Goal: Task Accomplishment & Management: Complete application form

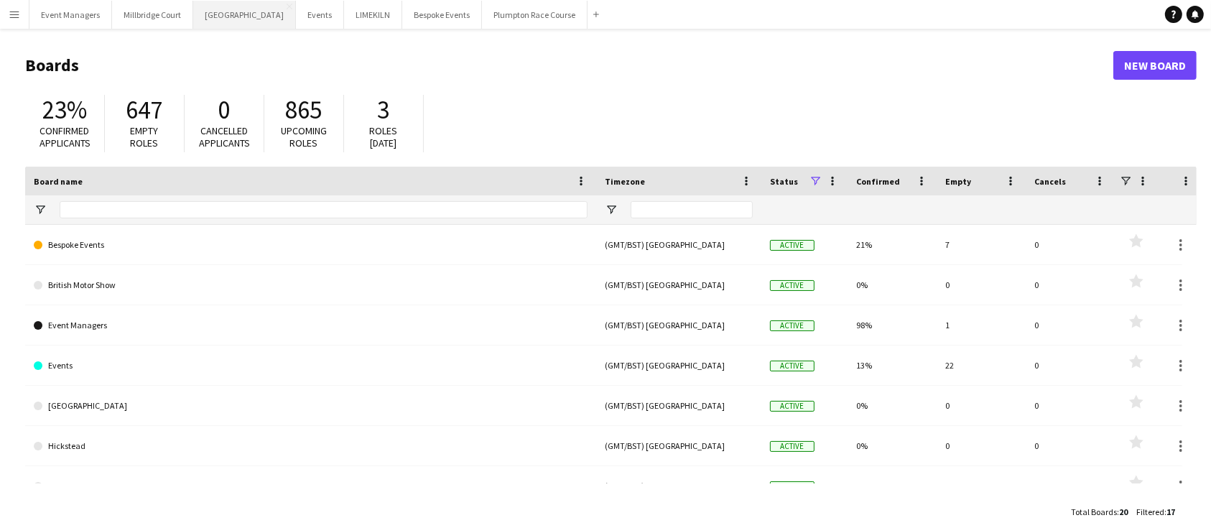
click at [198, 9] on button "[GEOGRAPHIC_DATA] Close" at bounding box center [244, 15] width 103 height 28
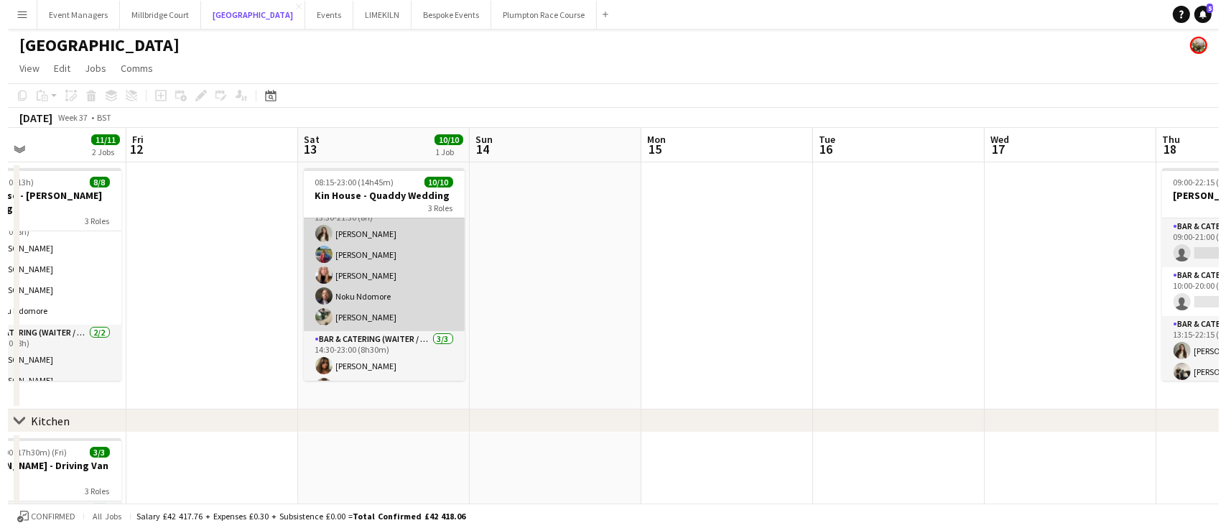
scroll to position [130, 0]
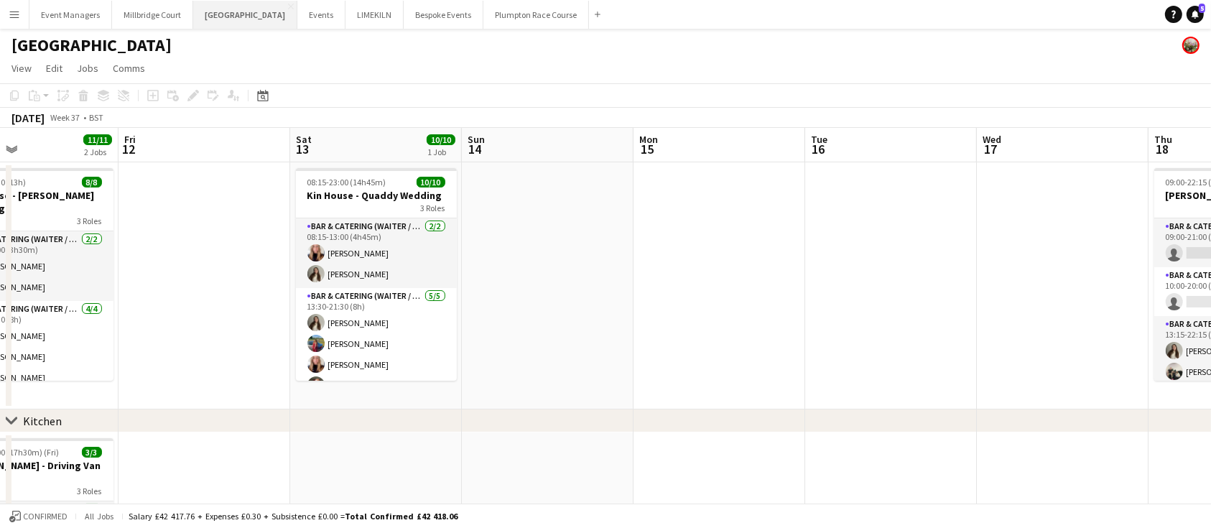
click at [201, 18] on button "[GEOGRAPHIC_DATA] Close" at bounding box center [245, 15] width 104 height 28
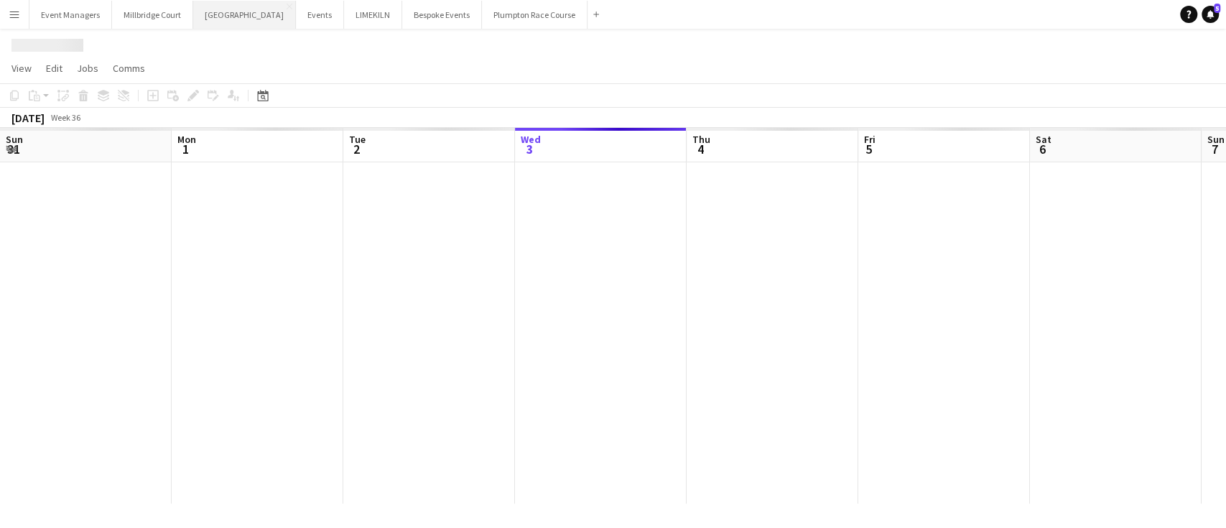
scroll to position [0, 343]
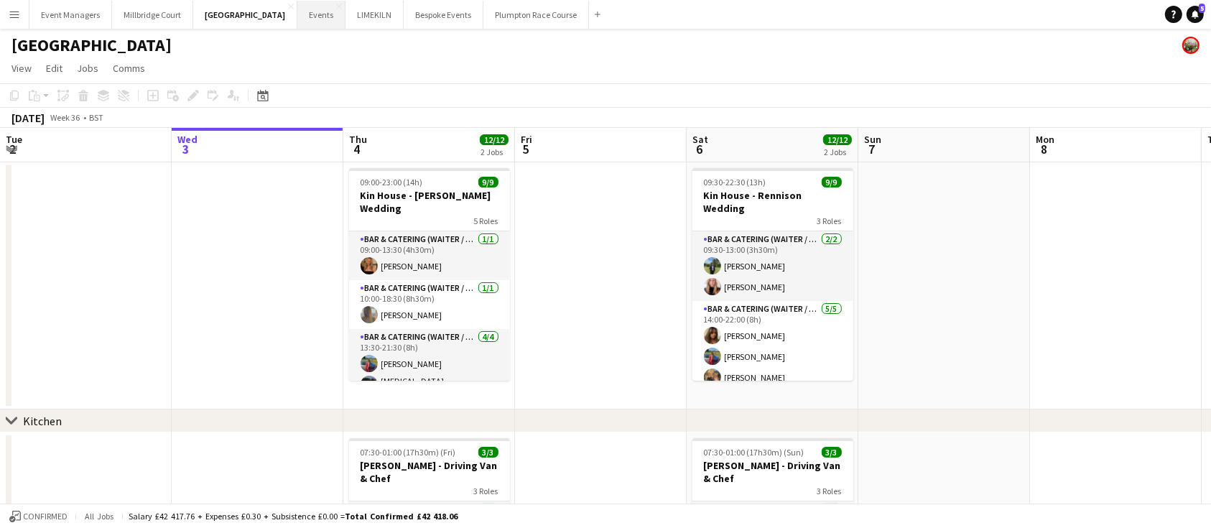
click at [297, 20] on button "Events Close" at bounding box center [321, 15] width 48 height 28
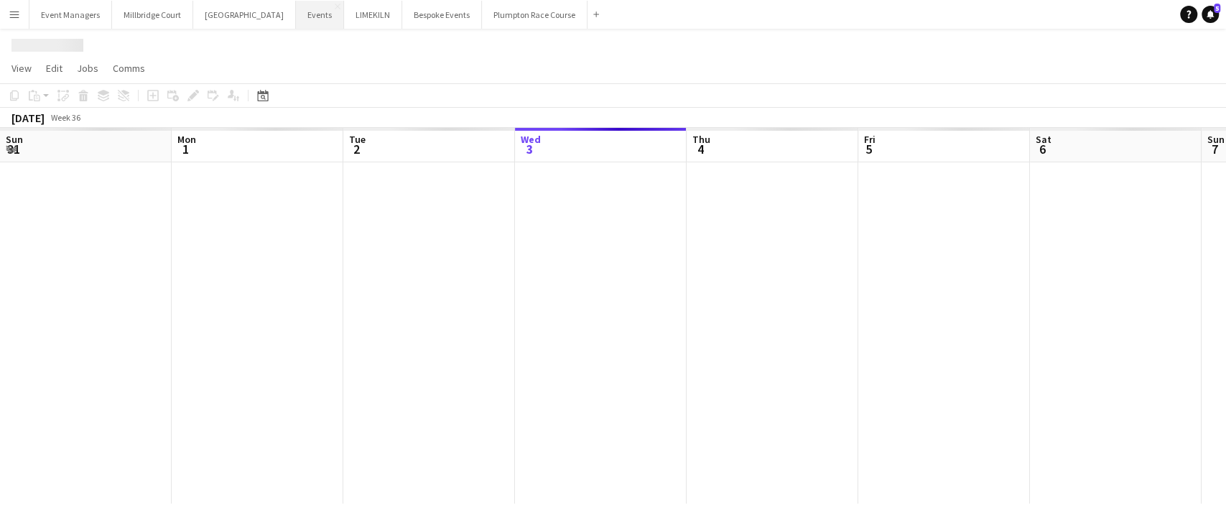
scroll to position [0, 343]
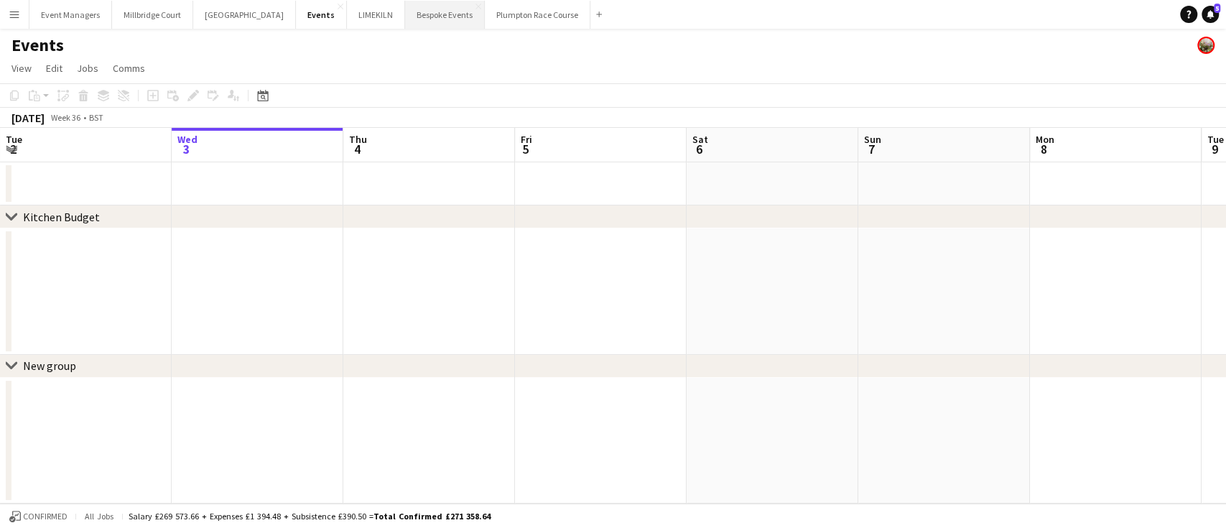
click at [405, 17] on button "Bespoke Events Close" at bounding box center [445, 15] width 80 height 28
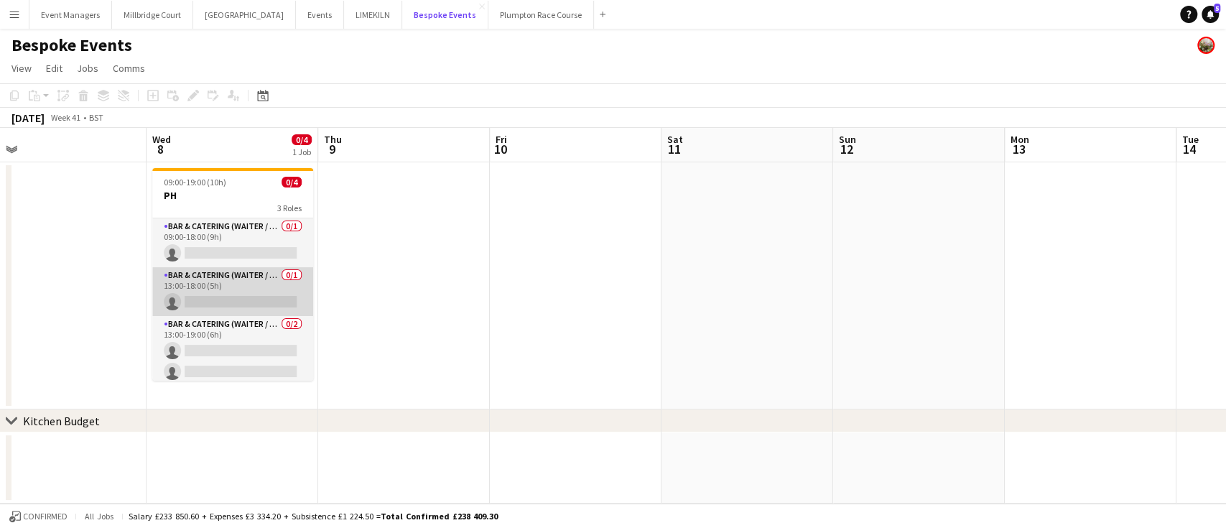
scroll to position [5, 0]
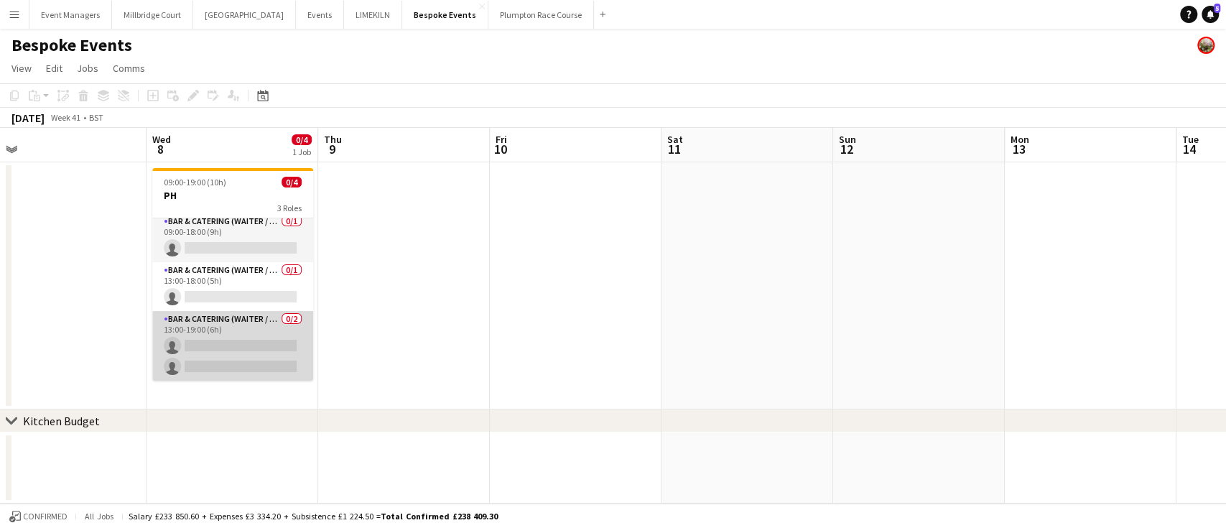
click at [241, 347] on app-card-role "Bar & Catering (Waiter / waitress) 0/2 13:00-19:00 (6h) single-neutral-actions …" at bounding box center [232, 346] width 161 height 70
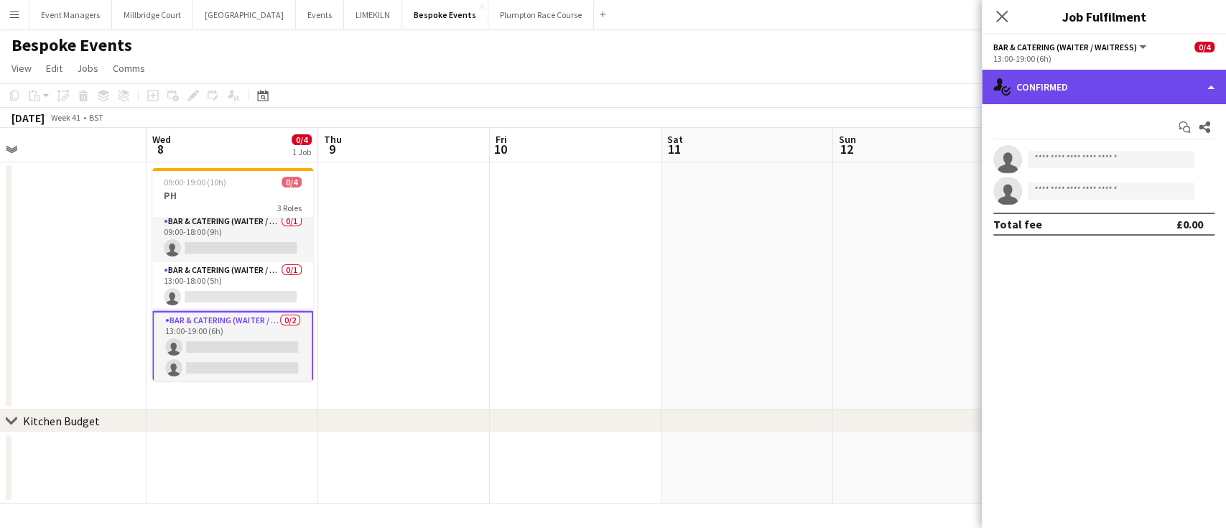
click at [1130, 90] on div "single-neutral-actions-check-2 Confirmed" at bounding box center [1104, 87] width 244 height 34
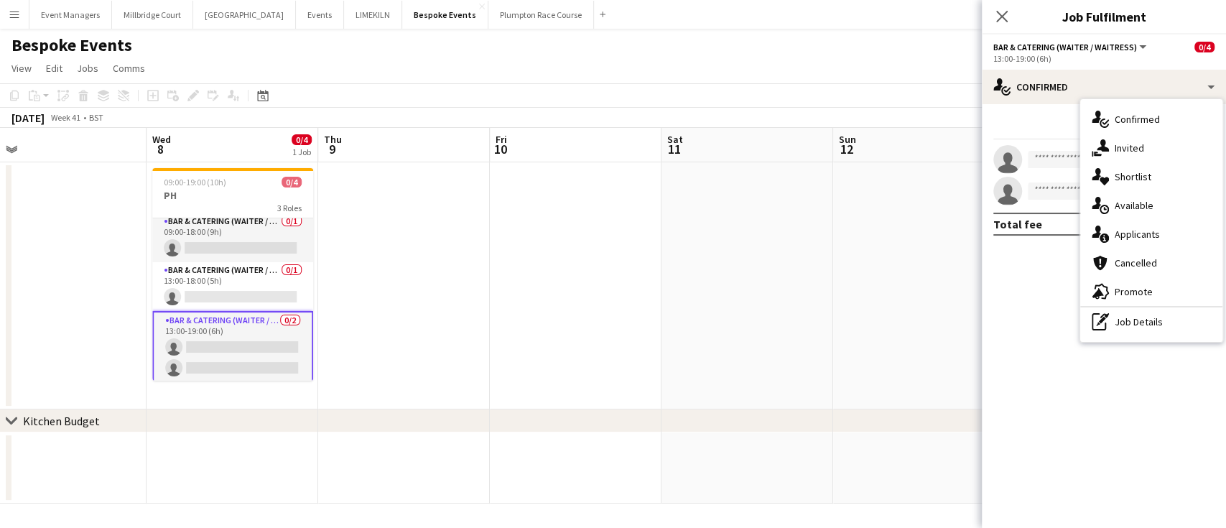
click at [1027, 256] on mat-expansion-panel "check Confirmed Start chat Share single-neutral-actions single-neutral-actions …" at bounding box center [1104, 316] width 244 height 424
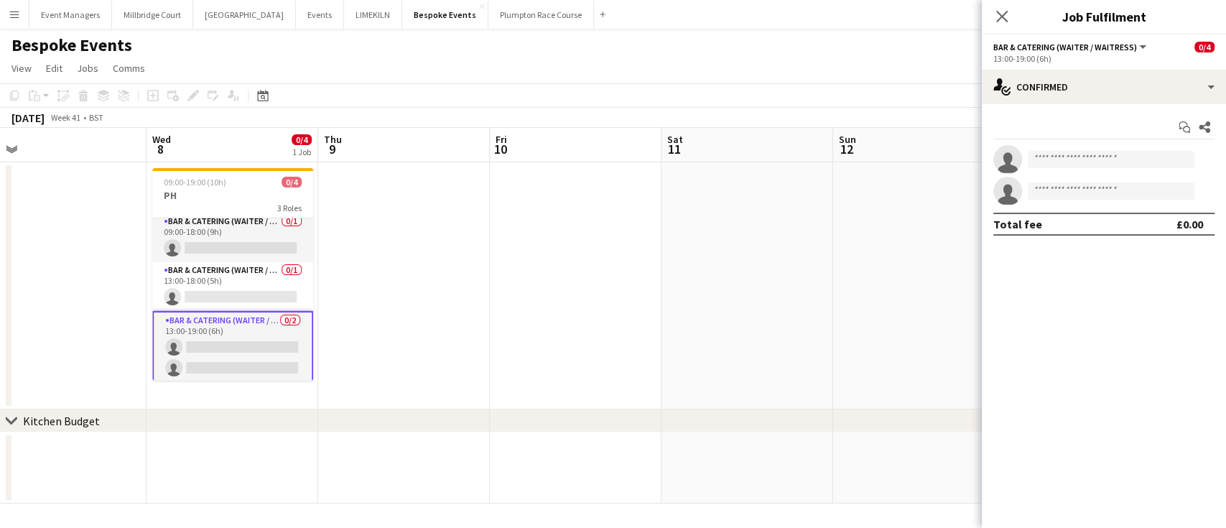
click at [1141, 45] on button "Bar & Catering (Waiter / waitress)" at bounding box center [1070, 47] width 155 height 11
click at [995, 17] on icon "Close pop-in" at bounding box center [1002, 16] width 14 height 14
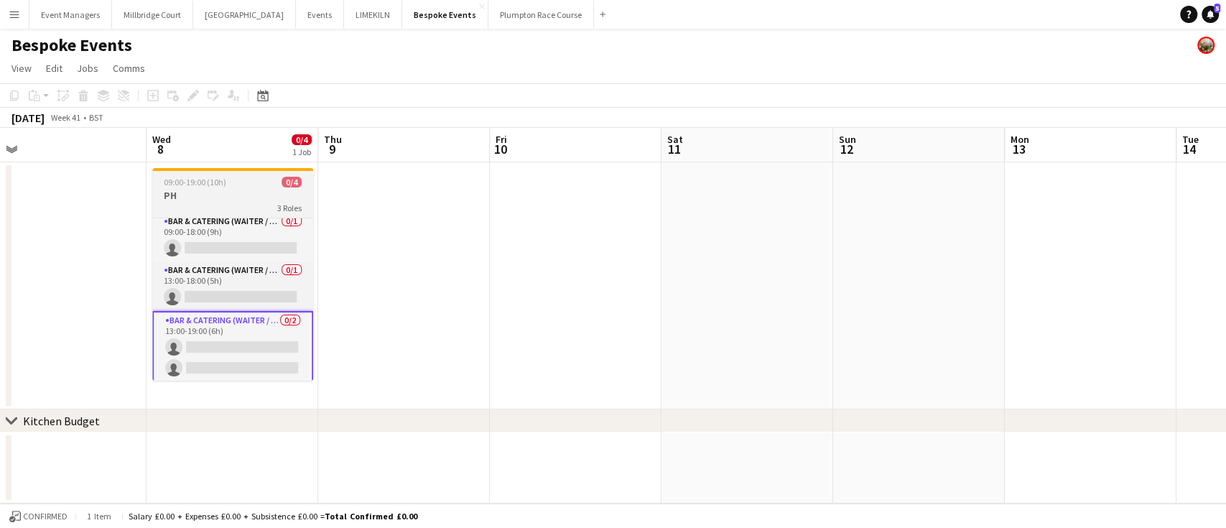
click at [204, 205] on div "3 Roles" at bounding box center [232, 207] width 161 height 11
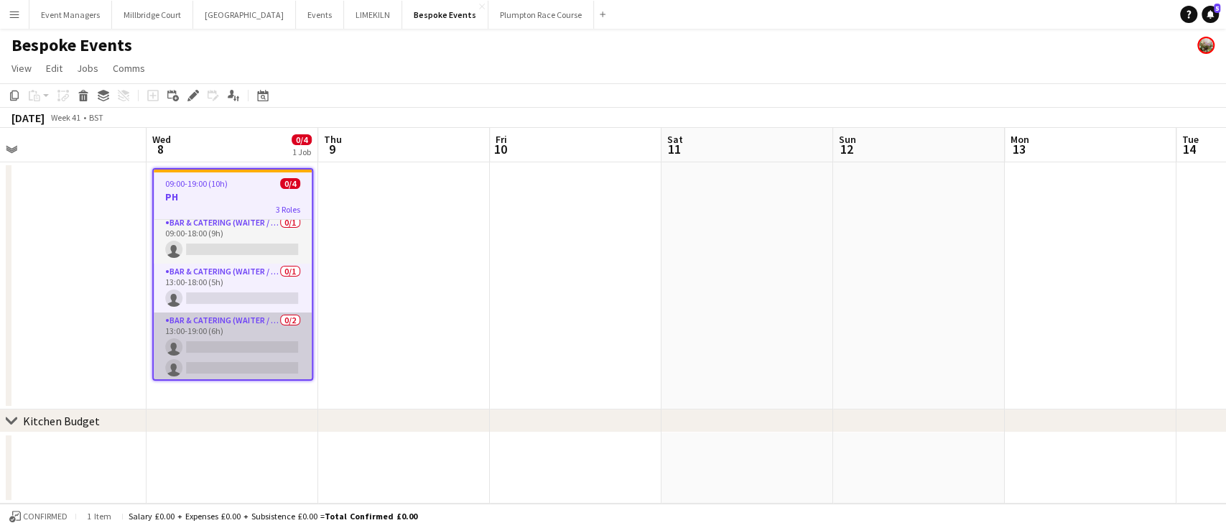
click at [236, 348] on app-card-role "Bar & Catering (Waiter / waitress) 0/2 13:00-19:00 (6h) single-neutral-actions …" at bounding box center [233, 347] width 158 height 70
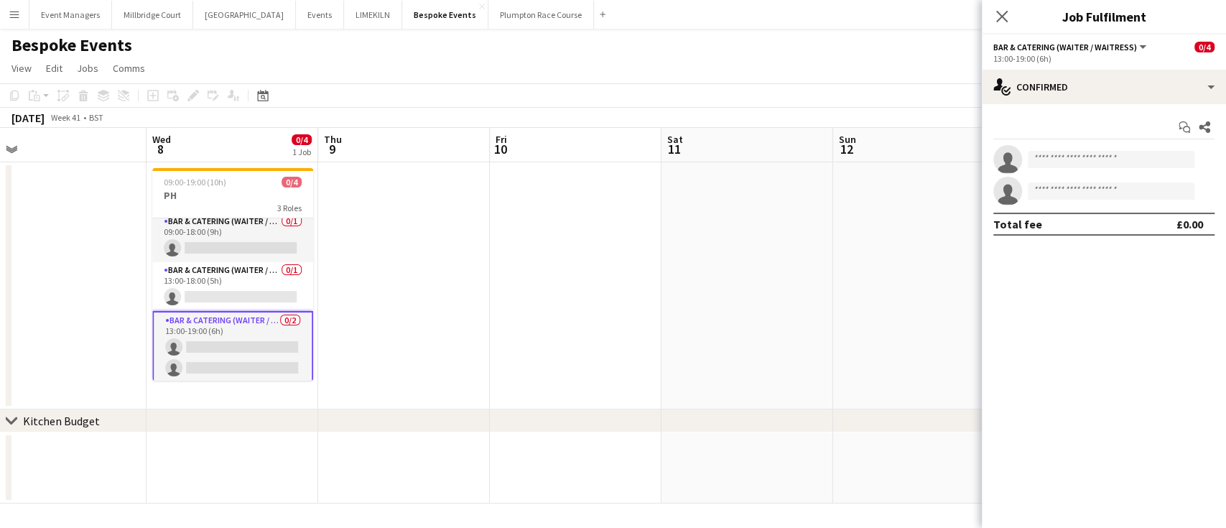
click at [1129, 42] on span "Bar & Catering (Waiter / waitress)" at bounding box center [1065, 47] width 144 height 11
click at [1116, 317] on mat-expansion-panel "check Confirmed Start chat Share single-neutral-actions single-neutral-actions …" at bounding box center [1104, 316] width 244 height 424
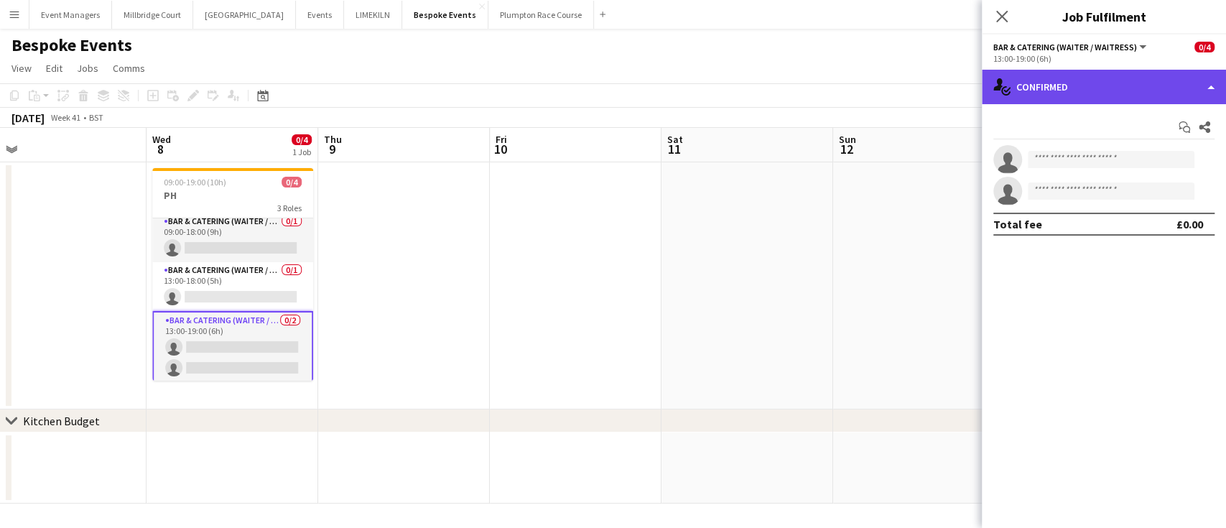
click at [1136, 83] on div "single-neutral-actions-check-2 Confirmed" at bounding box center [1104, 87] width 244 height 34
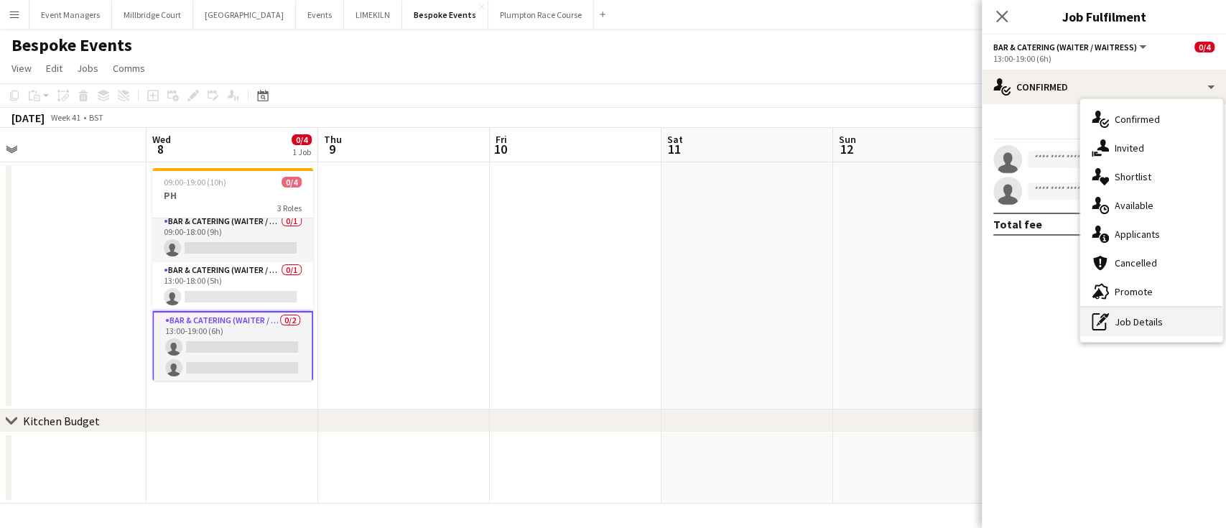
click at [1137, 320] on div "pen-write Job Details" at bounding box center [1151, 321] width 142 height 29
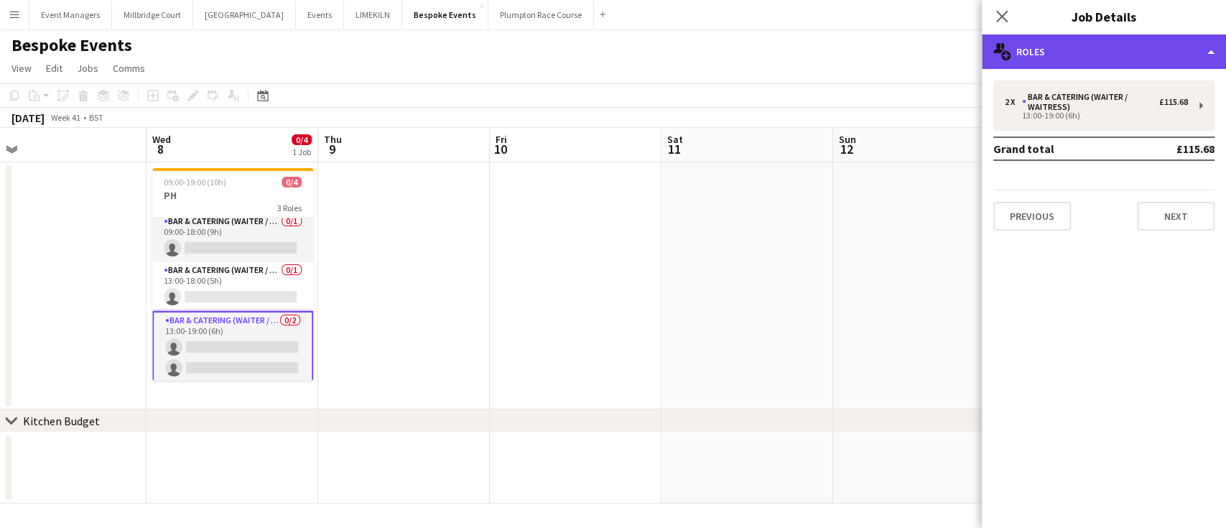
click at [1048, 58] on div "multiple-users-add Roles" at bounding box center [1104, 51] width 244 height 34
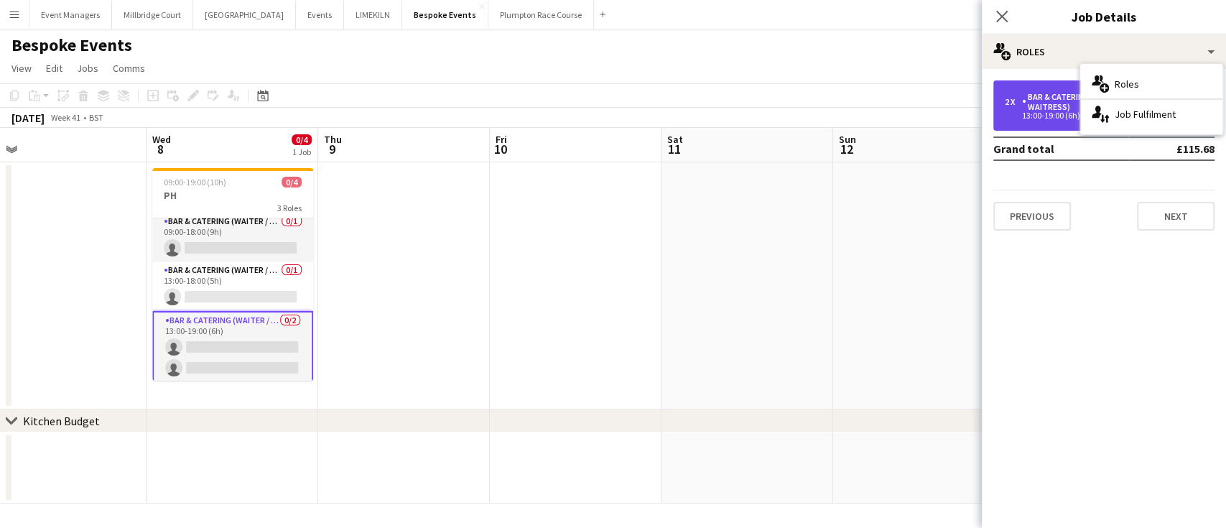
click at [1061, 93] on div "Bar & Catering (Waiter / waitress)" at bounding box center [1090, 102] width 137 height 20
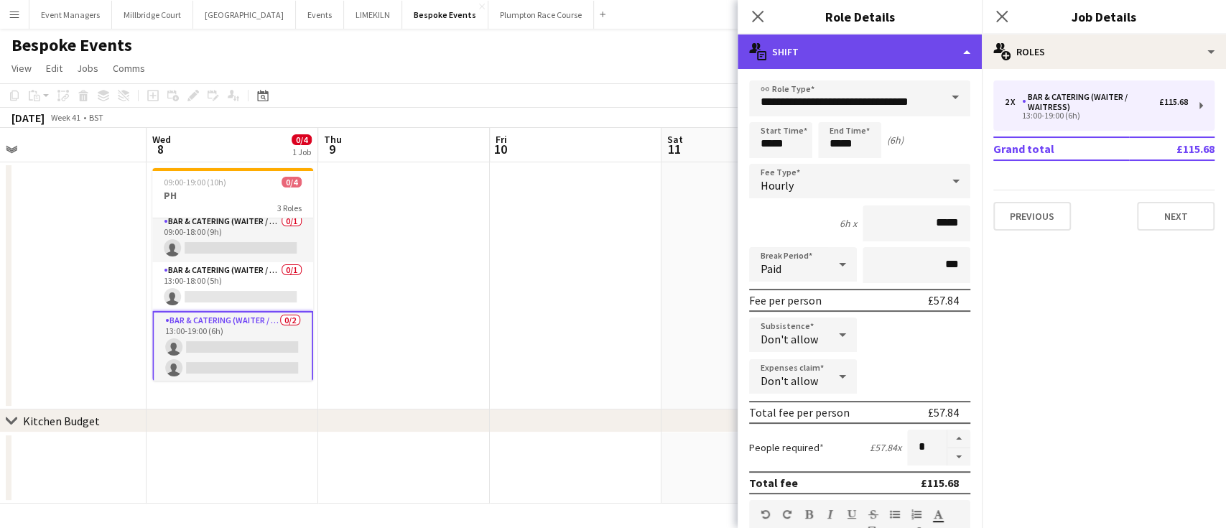
click at [875, 44] on div "multiple-actions-text Shift" at bounding box center [860, 51] width 244 height 34
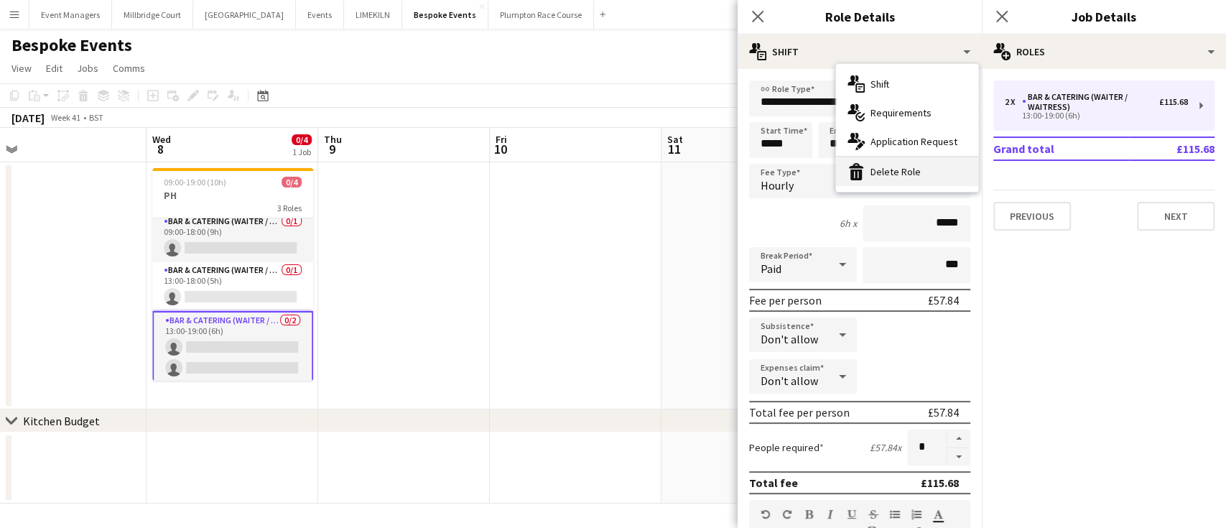
click at [899, 175] on div "bin-2 Delete Role" at bounding box center [907, 171] width 142 height 29
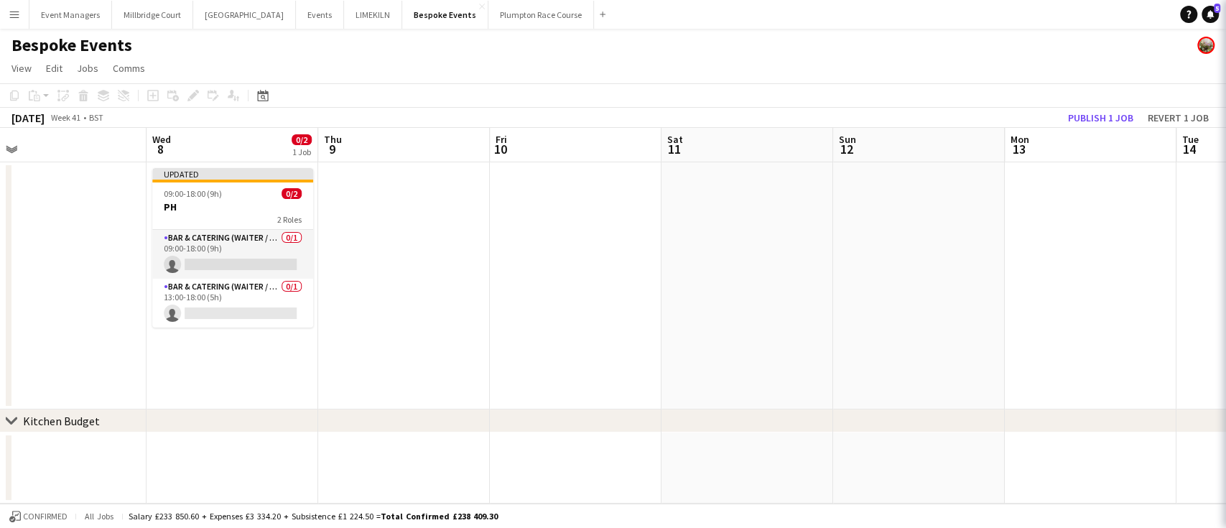
scroll to position [0, 0]
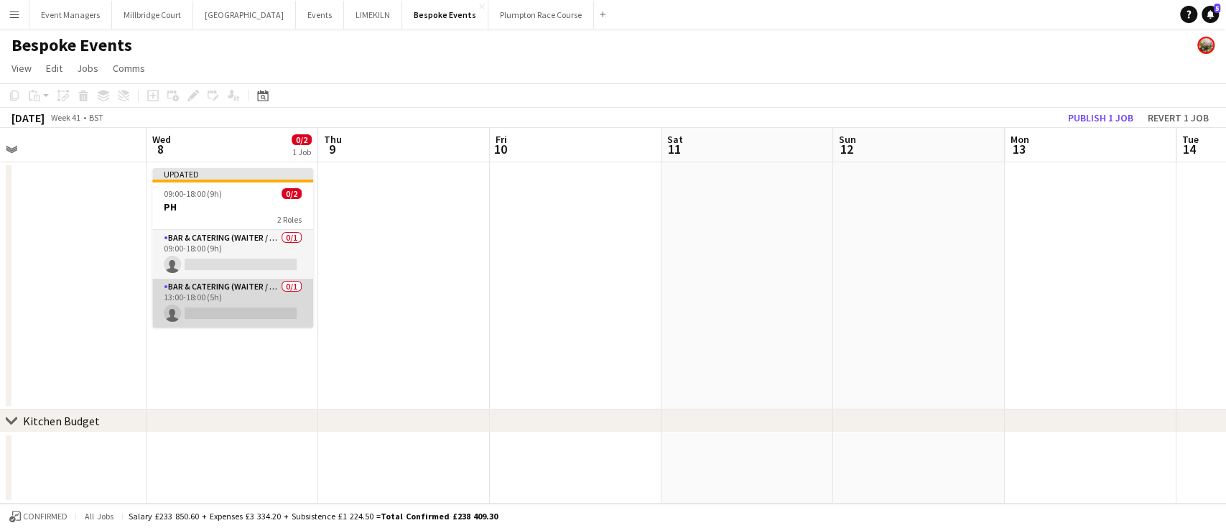
click at [236, 297] on app-card-role "Bar & Catering (Waiter / waitress) 0/1 13:00-18:00 (5h) single-neutral-actions" at bounding box center [232, 303] width 161 height 49
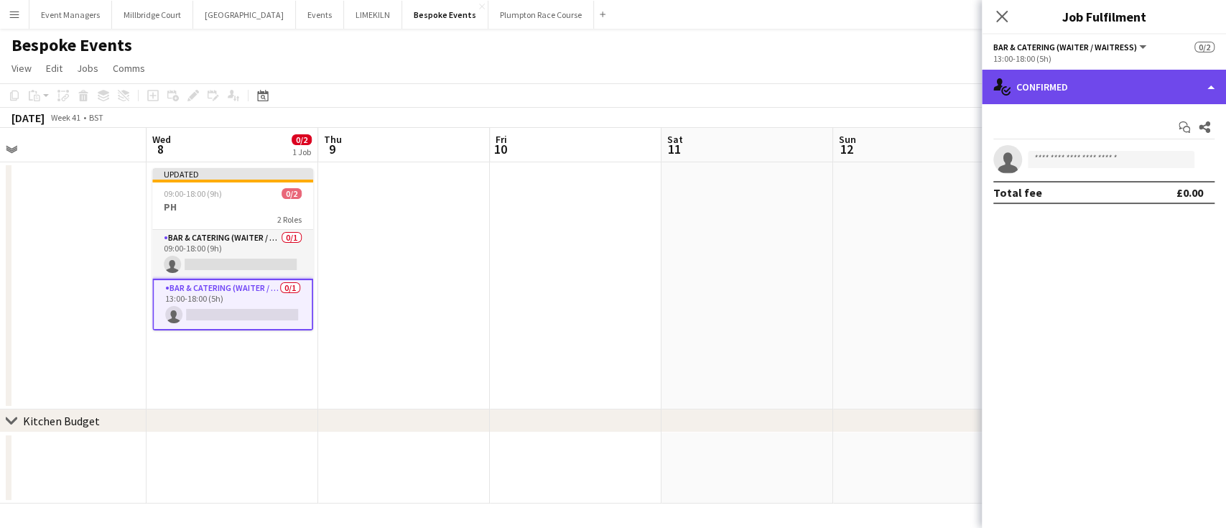
click at [1098, 81] on div "single-neutral-actions-check-2 Confirmed" at bounding box center [1104, 87] width 244 height 34
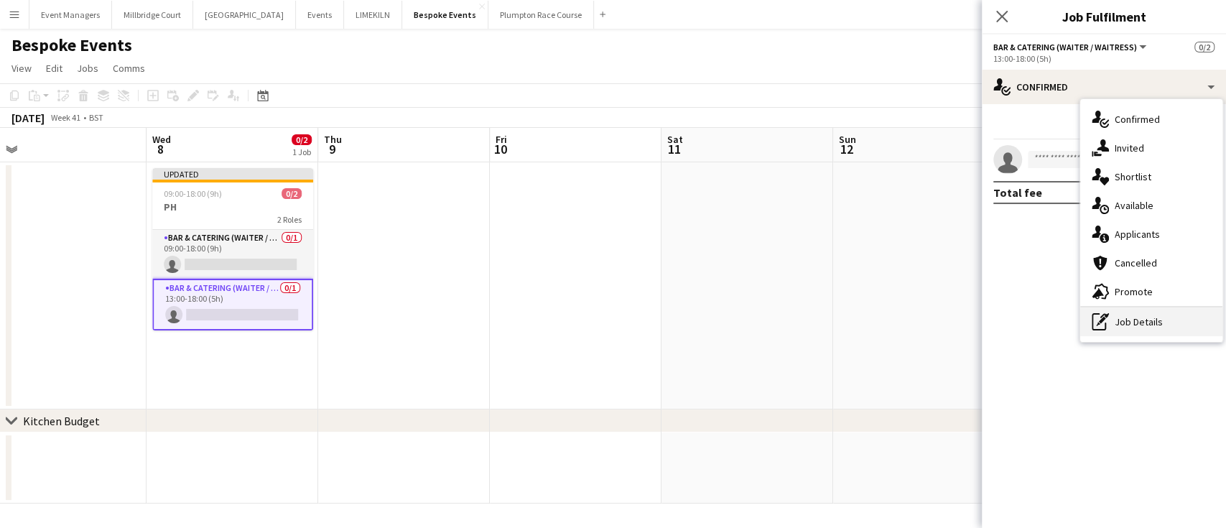
click at [1146, 323] on div "pen-write Job Details" at bounding box center [1151, 321] width 142 height 29
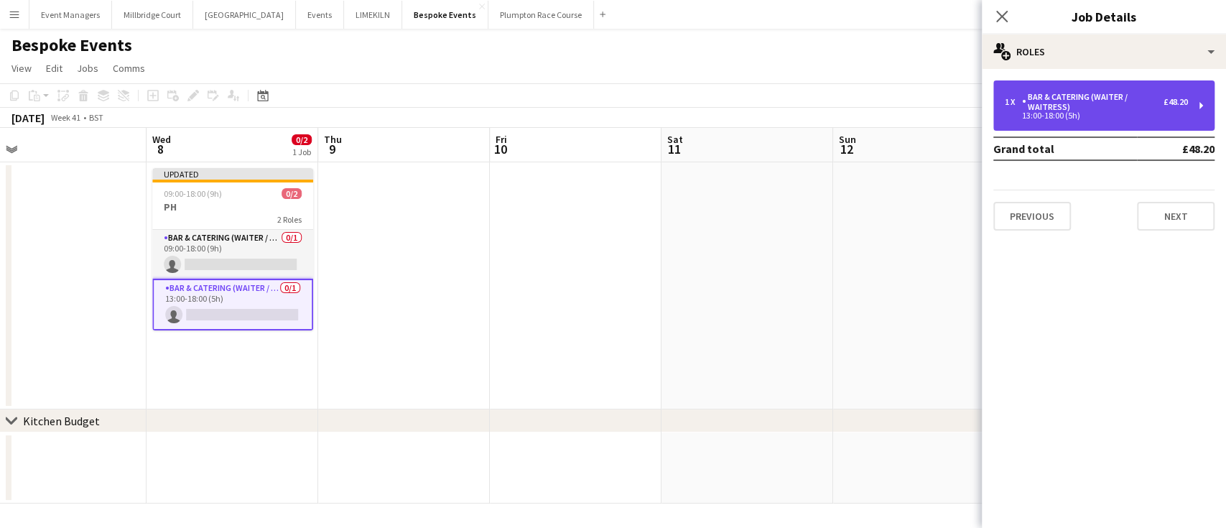
click at [1123, 111] on div "Bar & Catering (Waiter / waitress)" at bounding box center [1093, 102] width 142 height 20
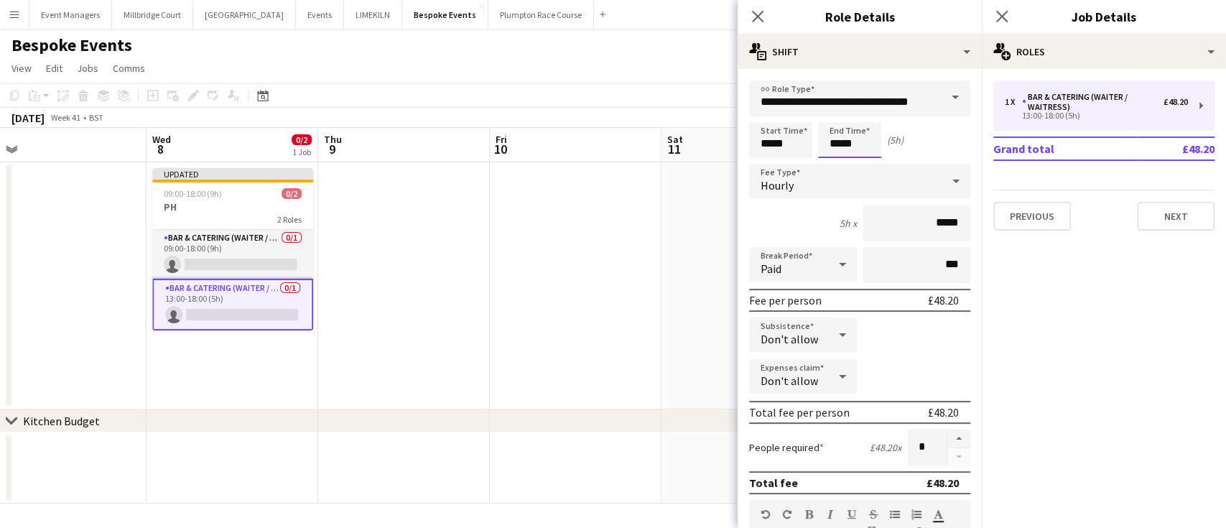
click at [865, 142] on input "*****" at bounding box center [849, 140] width 63 height 36
type input "*****"
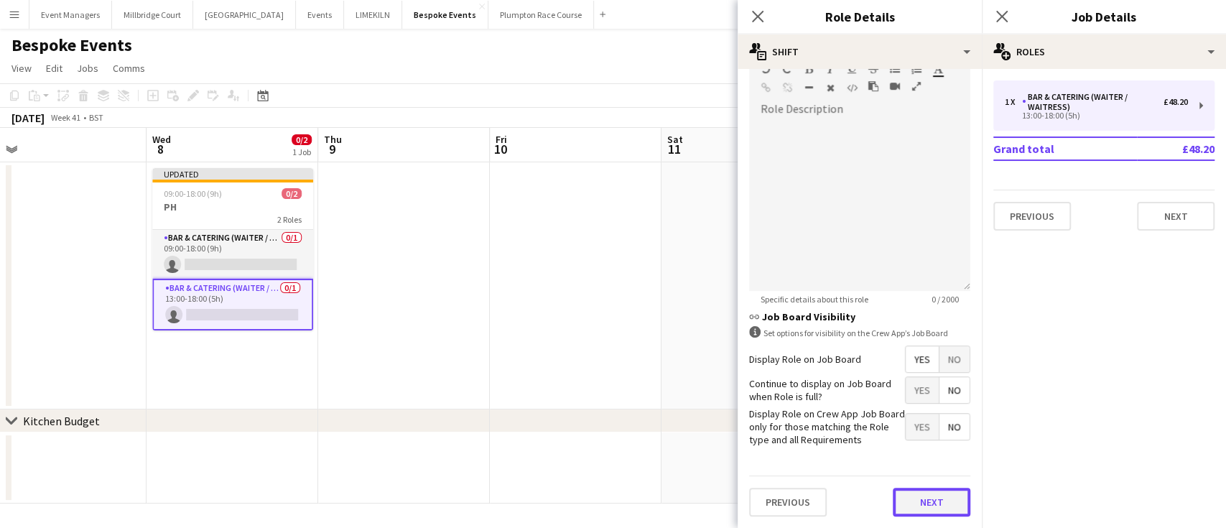
click at [898, 497] on button "Next" at bounding box center [932, 502] width 78 height 29
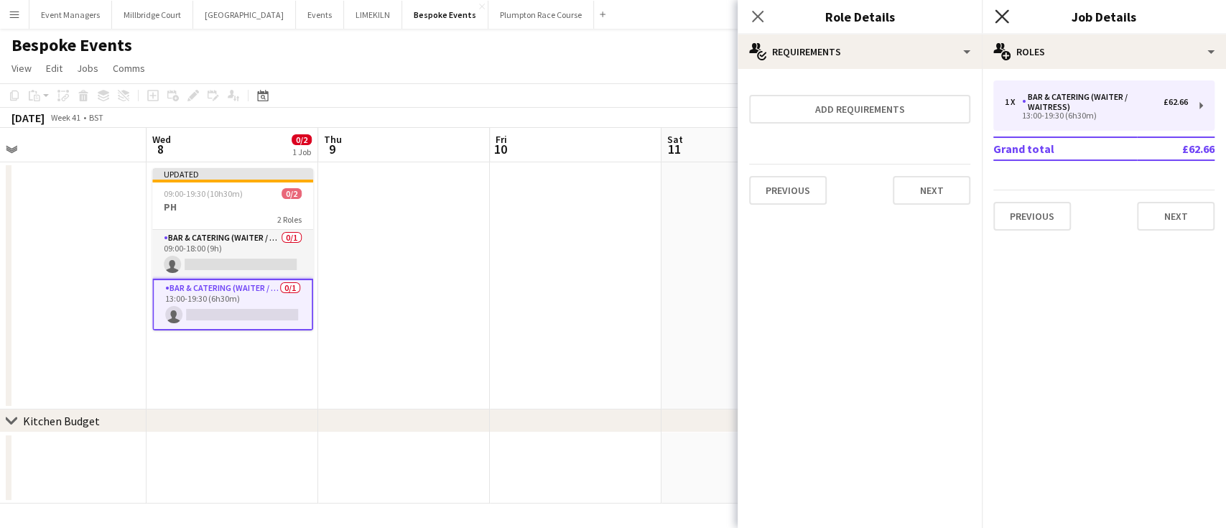
click at [1007, 14] on icon "Close pop-in" at bounding box center [1002, 16] width 14 height 14
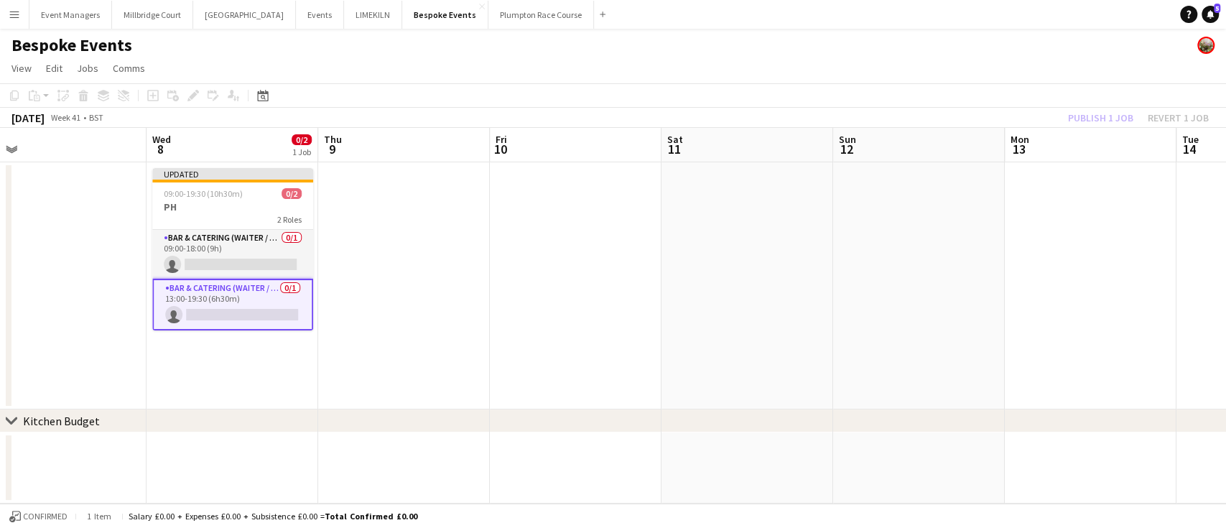
click at [1102, 116] on div "Publish 1 job Revert 1 job" at bounding box center [1138, 117] width 175 height 19
click at [1102, 116] on button "Publish 1 job" at bounding box center [1100, 117] width 77 height 19
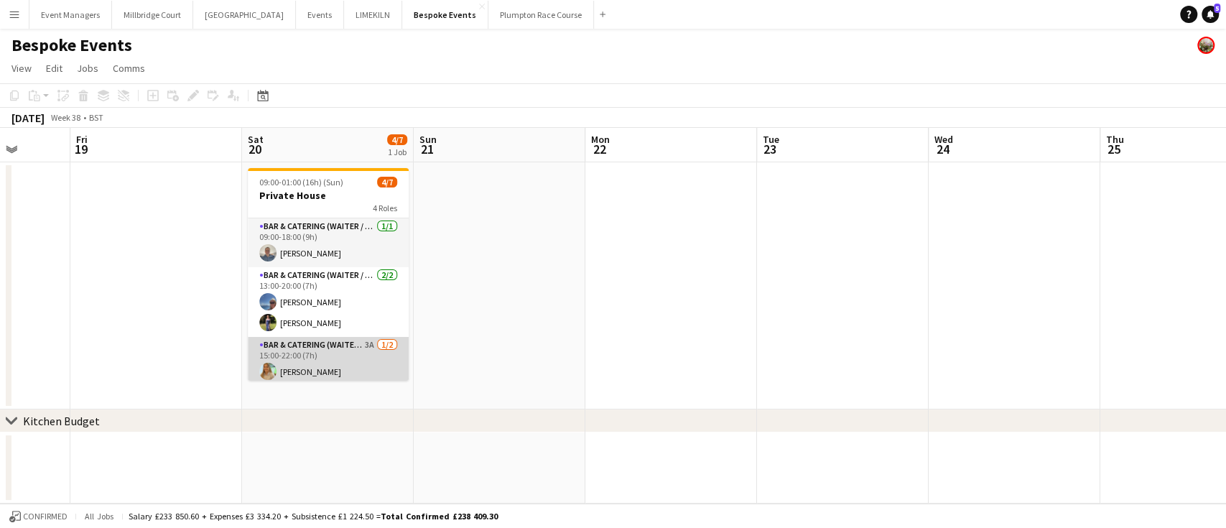
scroll to position [96, 0]
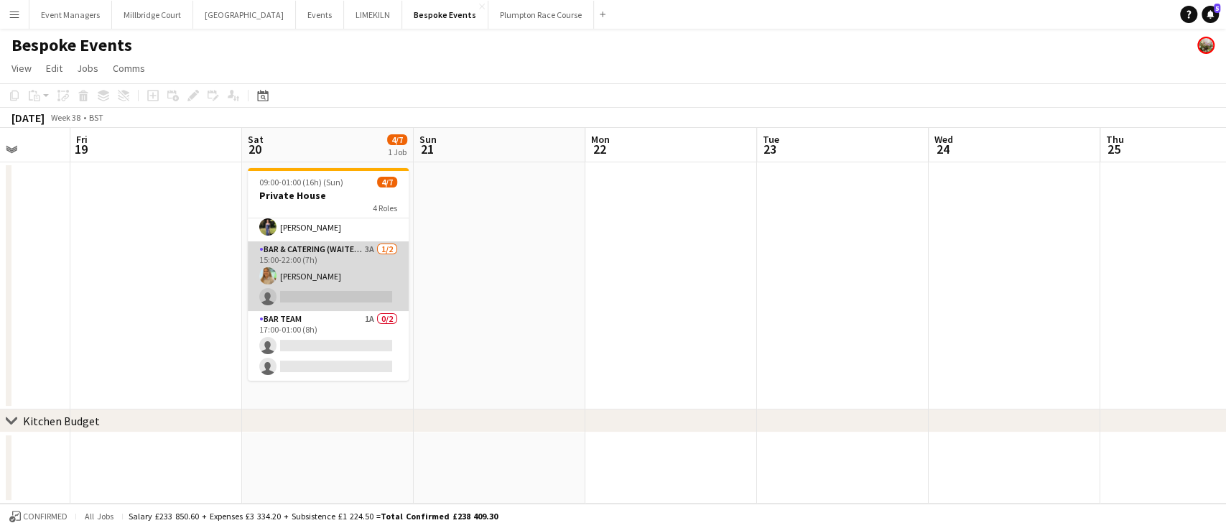
click at [310, 282] on app-card-role "Bar & Catering (Waiter / waitress) 3A [DATE] 15:00-22:00 (7h) [PERSON_NAME] sin…" at bounding box center [328, 276] width 161 height 70
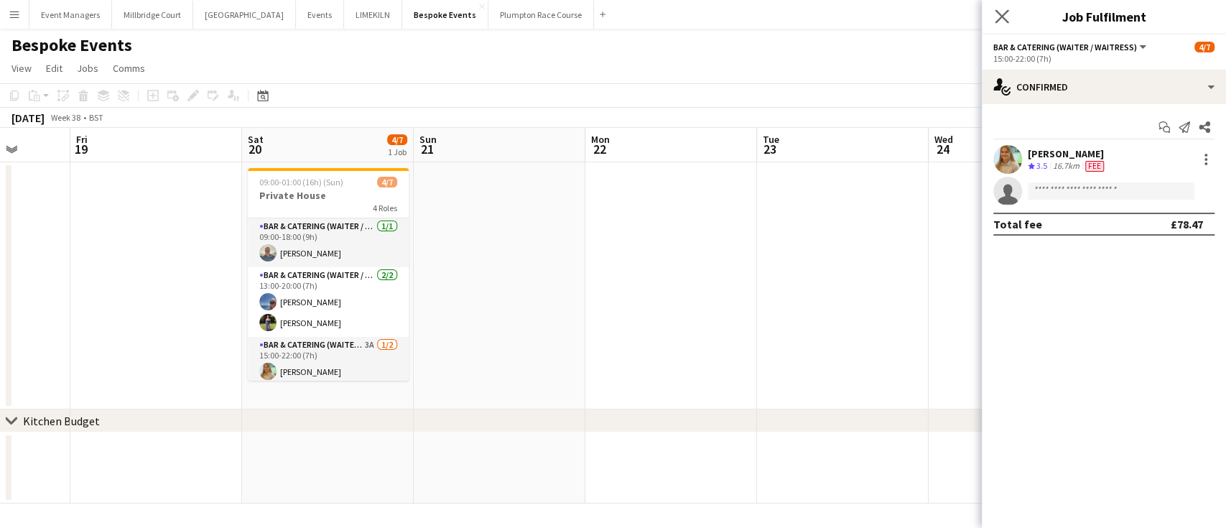
click at [1009, 13] on app-icon "Close pop-in" at bounding box center [1002, 16] width 21 height 21
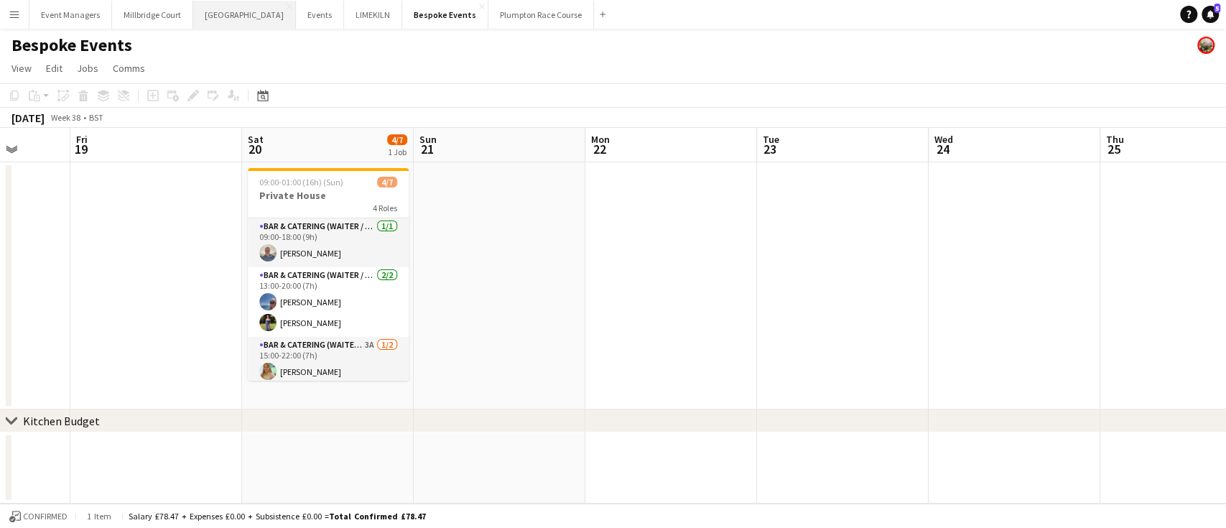
click at [221, 18] on button "[GEOGRAPHIC_DATA] Close" at bounding box center [244, 15] width 103 height 28
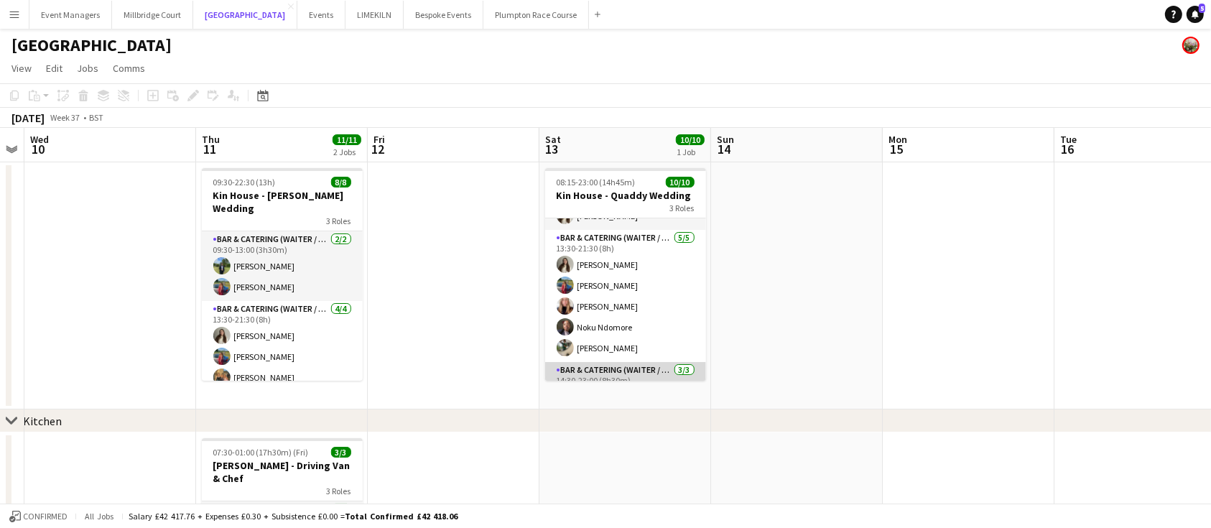
scroll to position [57, 0]
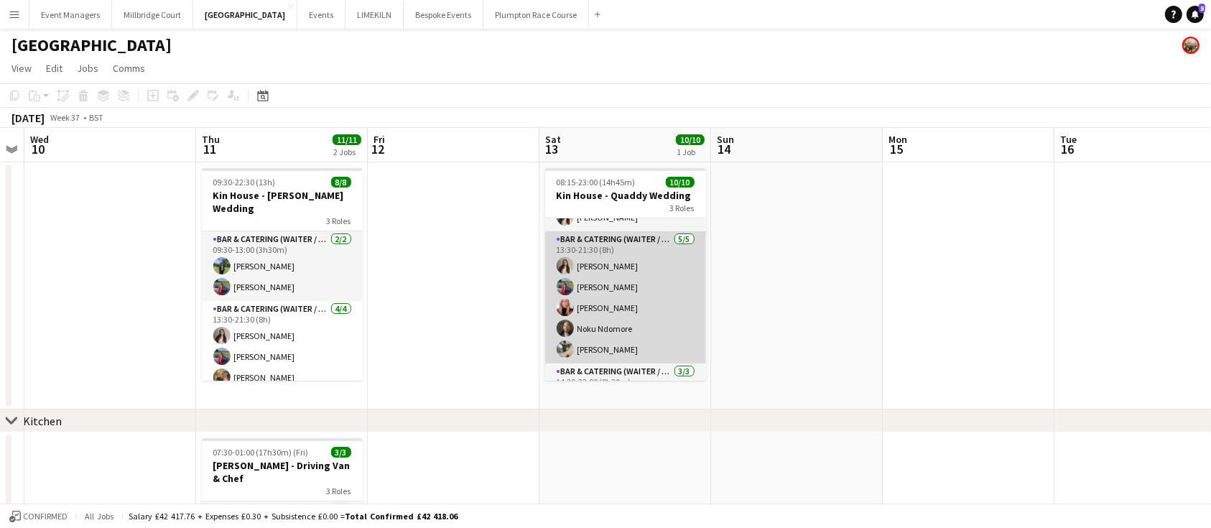
click at [623, 323] on app-card-role "Bar & Catering (Waiter / waitress) [DATE] 13:30-21:30 (8h) [PERSON_NAME] [PERSO…" at bounding box center [625, 297] width 161 height 132
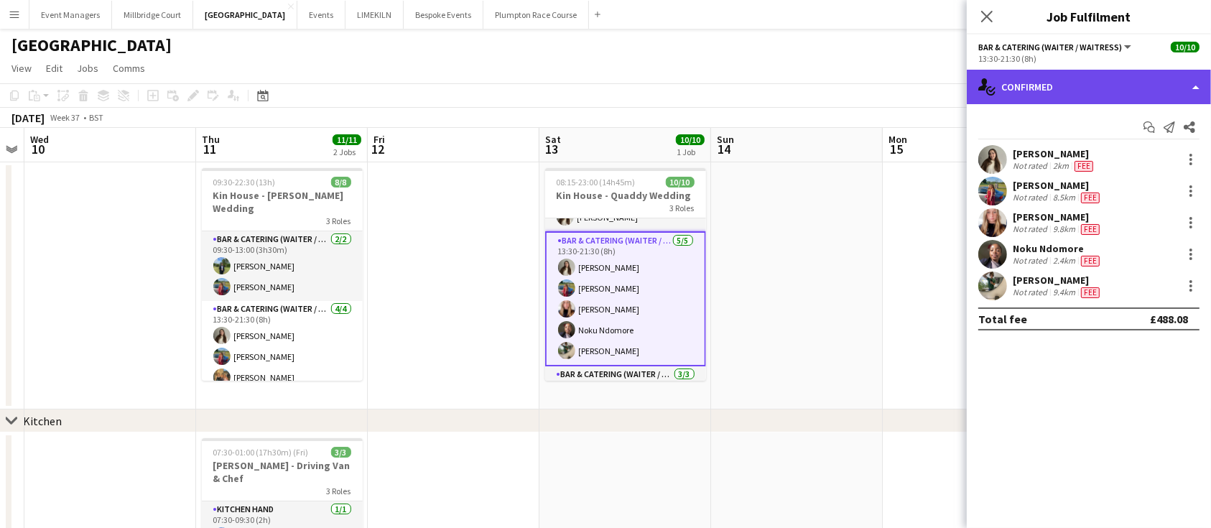
click at [1099, 78] on div "single-neutral-actions-check-2 Confirmed" at bounding box center [1089, 87] width 244 height 34
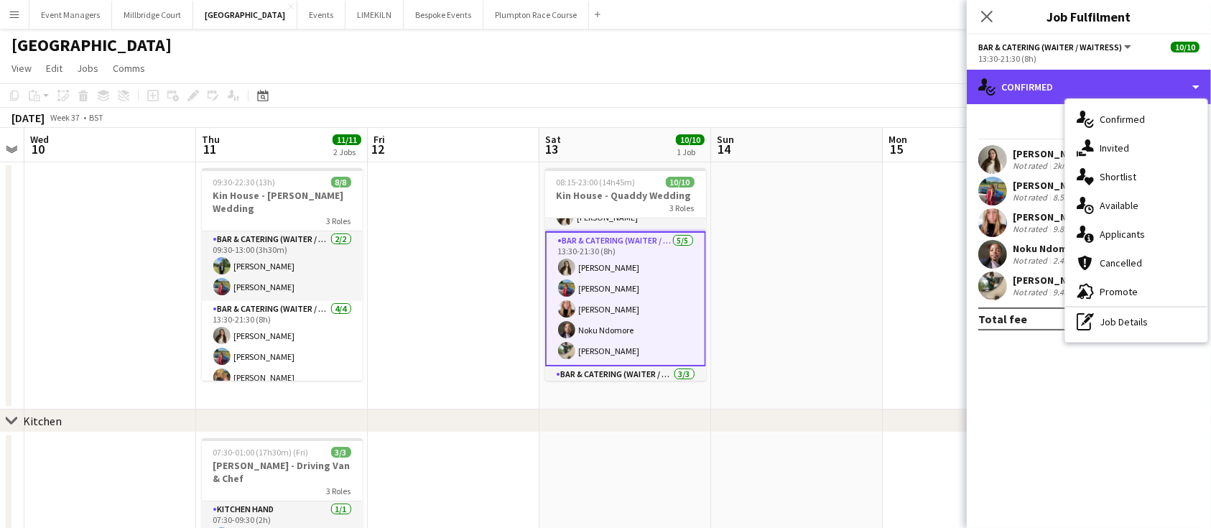
scroll to position [0, 0]
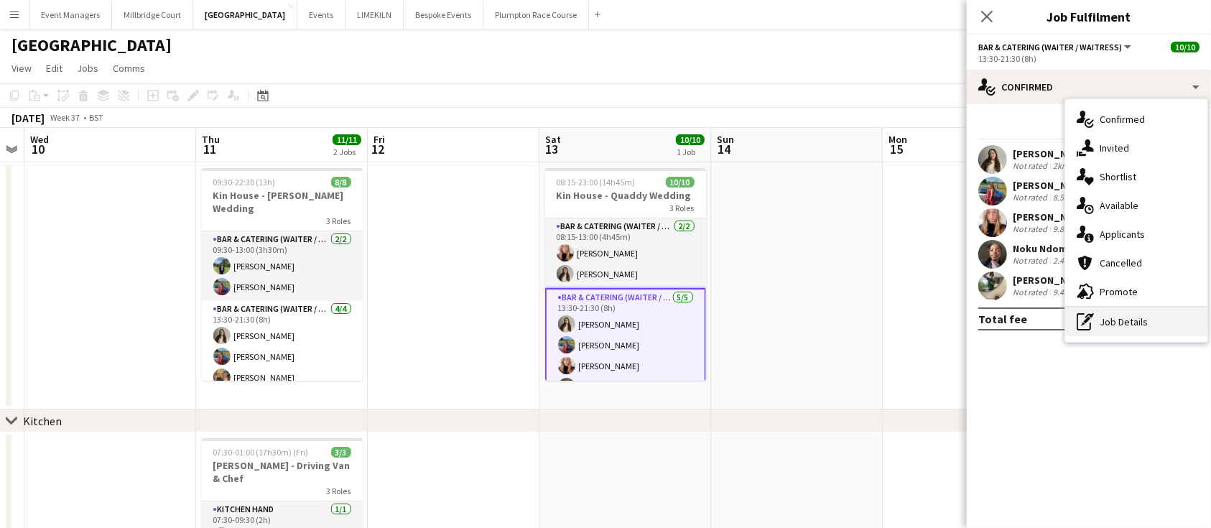
click at [1138, 327] on div "pen-write Job Details" at bounding box center [1136, 321] width 142 height 29
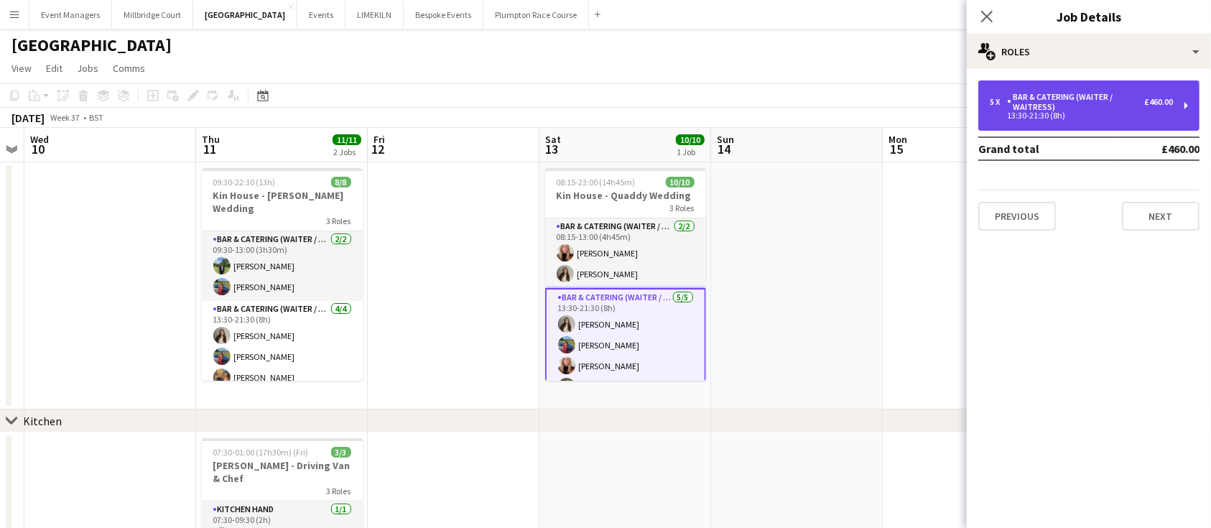
click at [1116, 115] on div "13:30-21:30 (8h)" at bounding box center [1081, 115] width 183 height 7
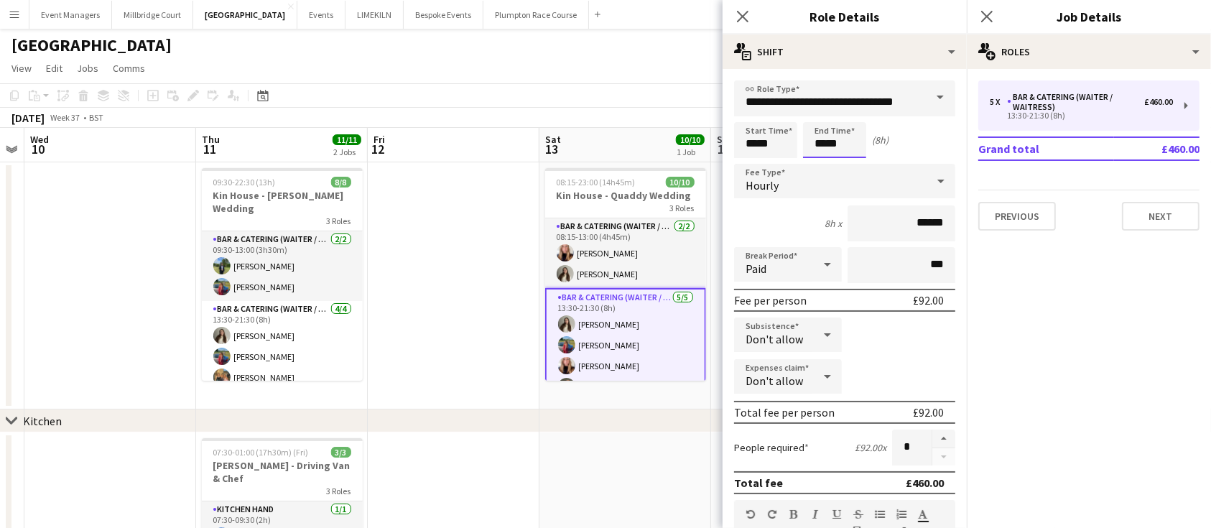
click at [850, 145] on input "*****" at bounding box center [834, 140] width 63 height 36
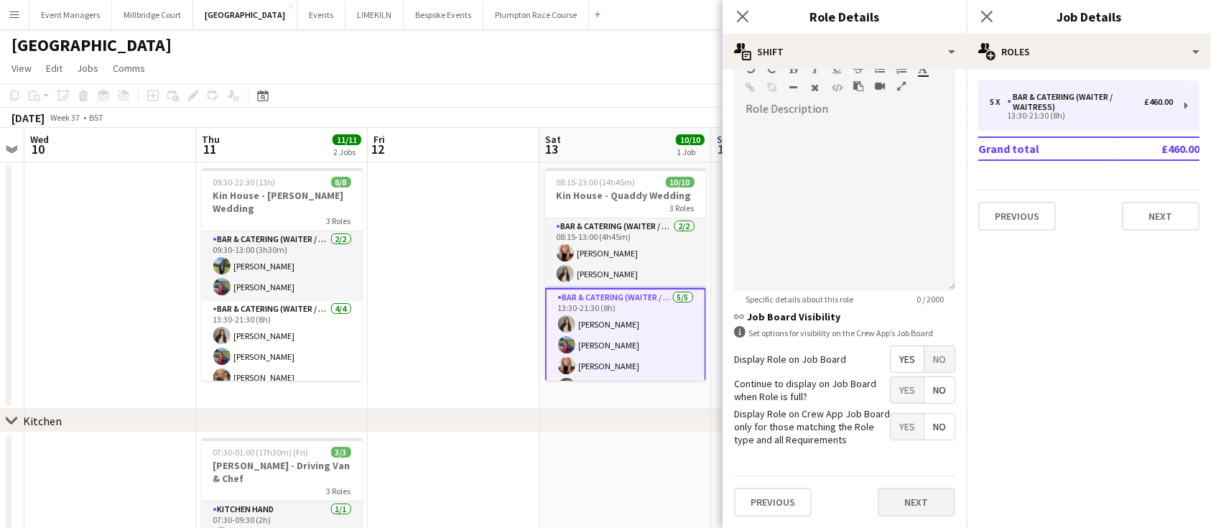
type input "*****"
click at [916, 496] on button "Next" at bounding box center [917, 502] width 78 height 29
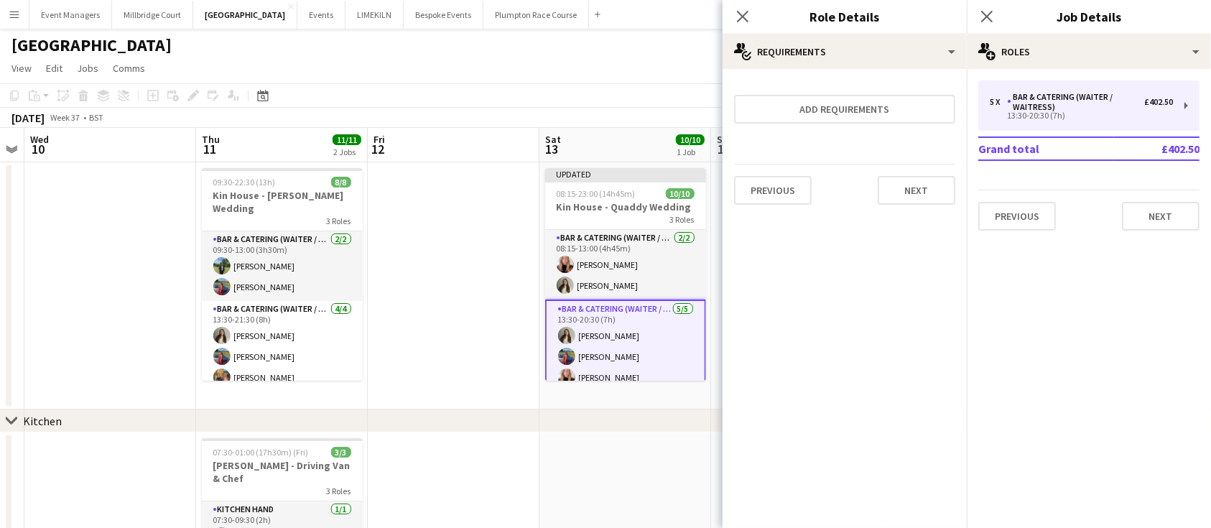
scroll to position [0, 0]
click at [988, 11] on icon "Close pop-in" at bounding box center [987, 16] width 14 height 14
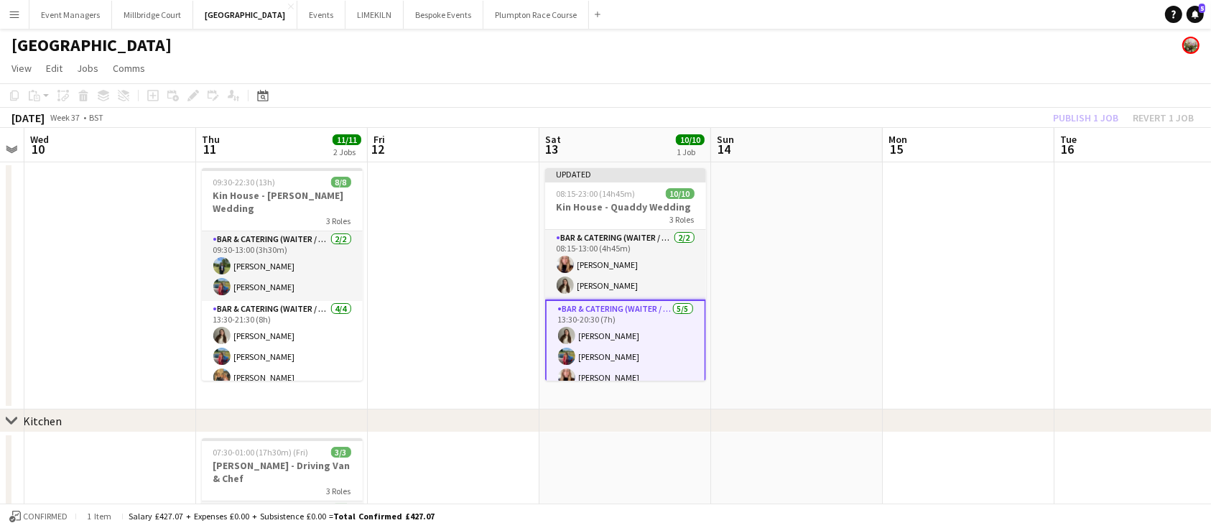
click at [1095, 111] on div "Publish 1 job Revert 1 job" at bounding box center [1123, 117] width 175 height 19
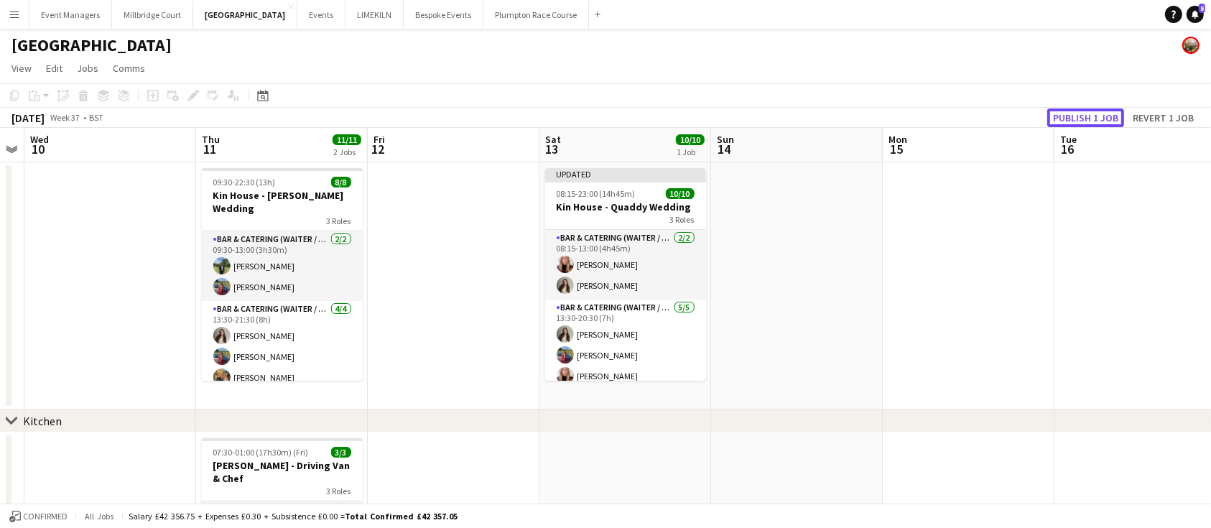
click at [1095, 111] on button "Publish 1 job" at bounding box center [1085, 117] width 77 height 19
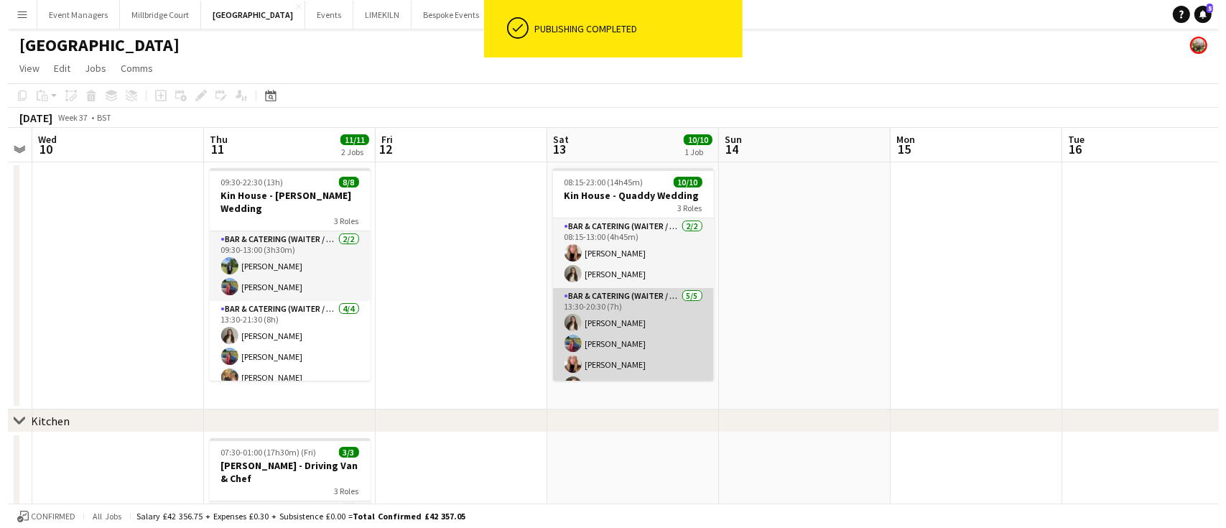
scroll to position [130, 0]
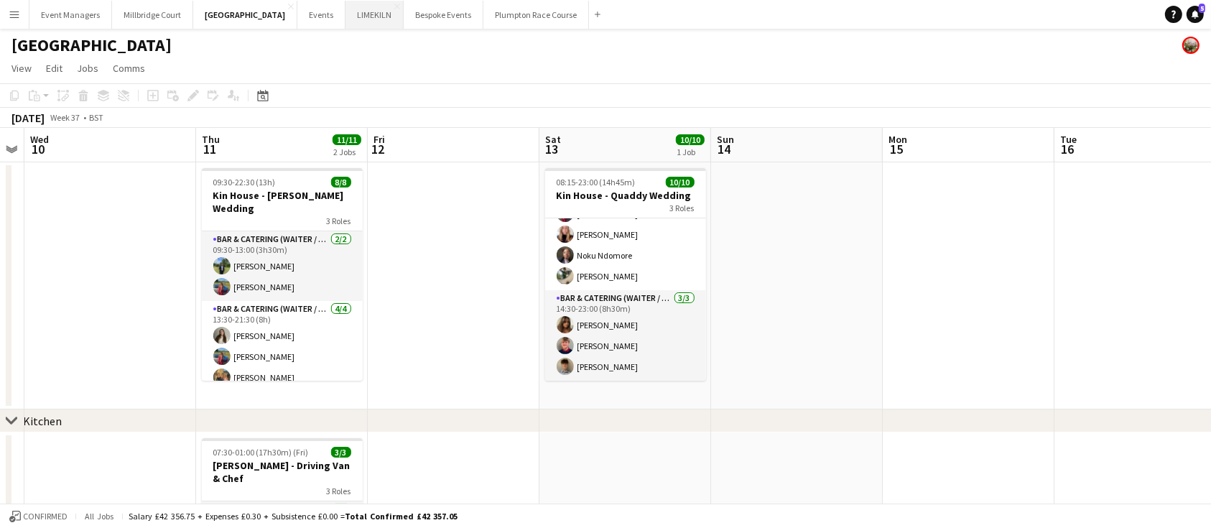
click at [346, 14] on button "LIMEKILN Close" at bounding box center [375, 15] width 58 height 28
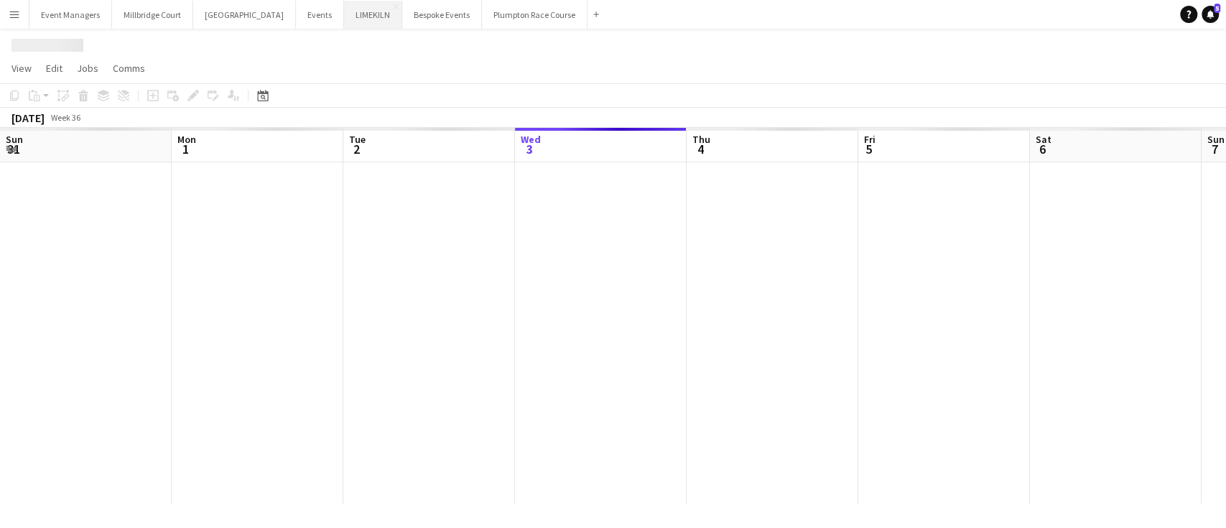
scroll to position [0, 343]
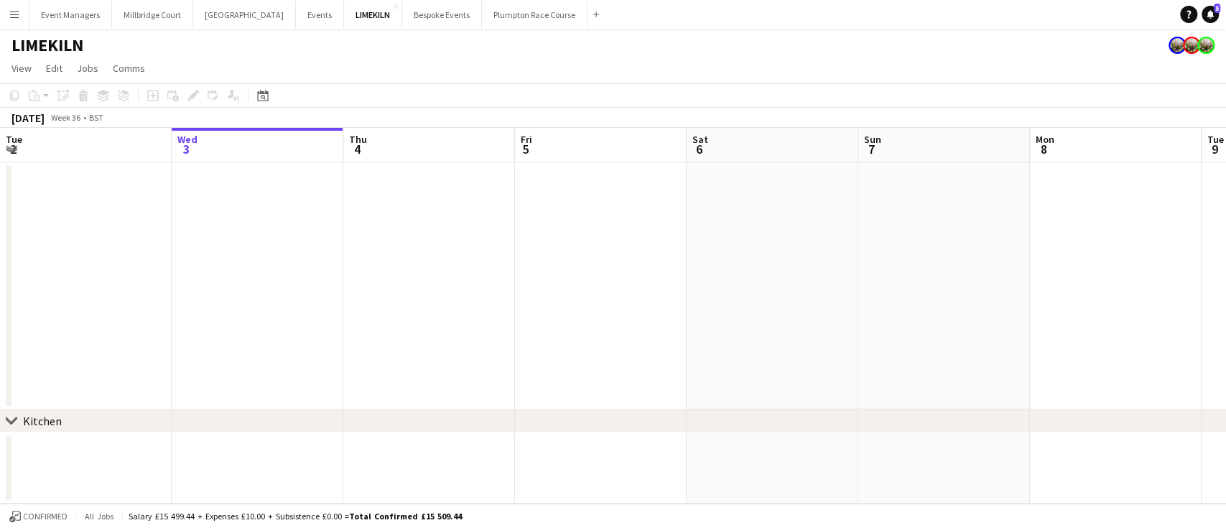
click at [628, 80] on app-page-menu "View Day view expanded Day view collapsed Month view Date picker Jump to [DATE]…" at bounding box center [613, 69] width 1226 height 27
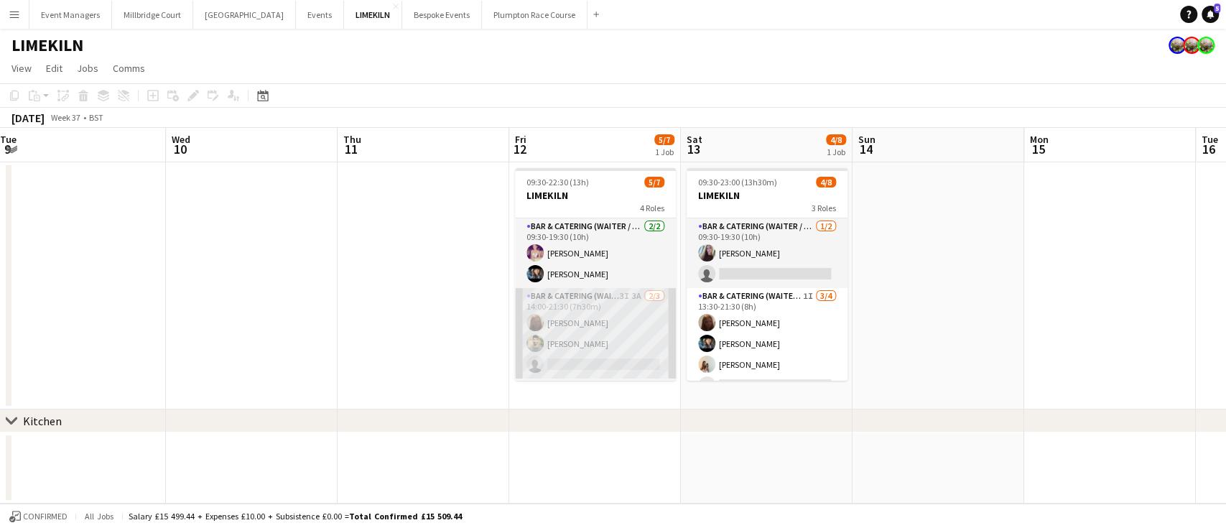
scroll to position [96, 0]
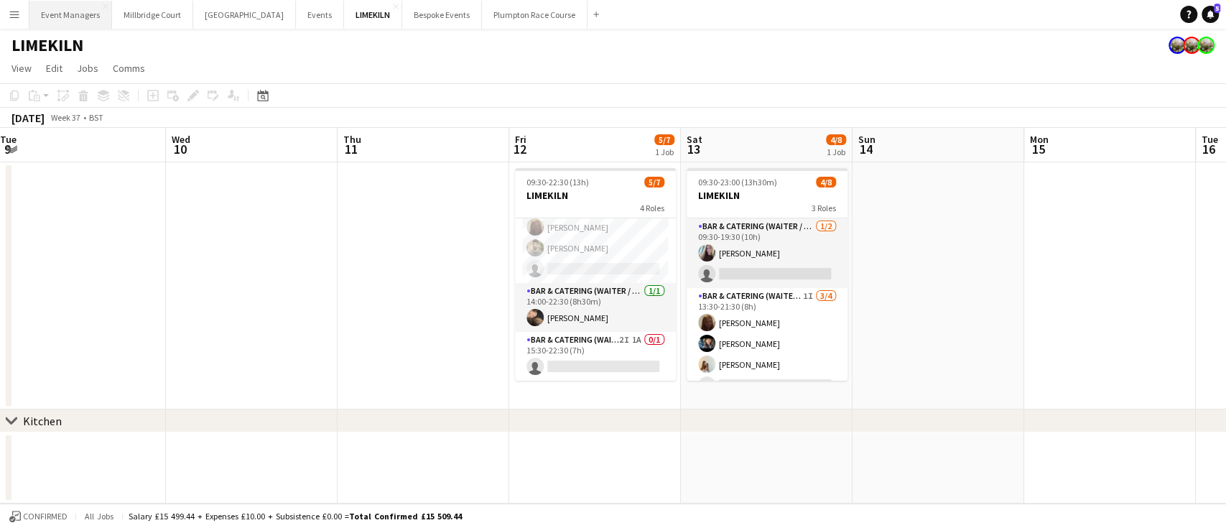
click at [70, 16] on button "Event Managers Close" at bounding box center [70, 15] width 83 height 28
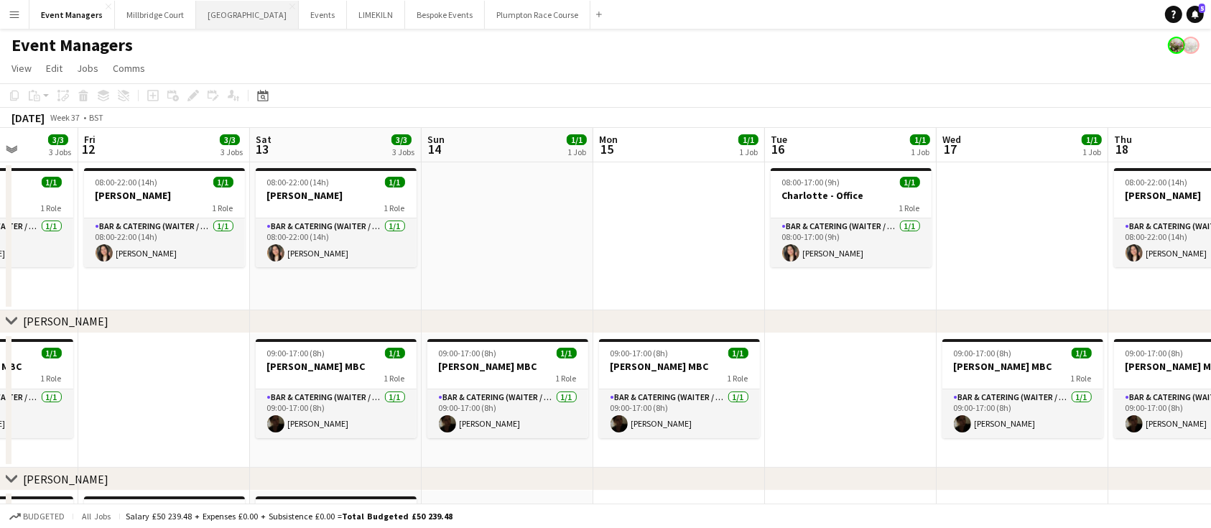
click at [224, 17] on button "[GEOGRAPHIC_DATA] Close" at bounding box center [247, 15] width 103 height 28
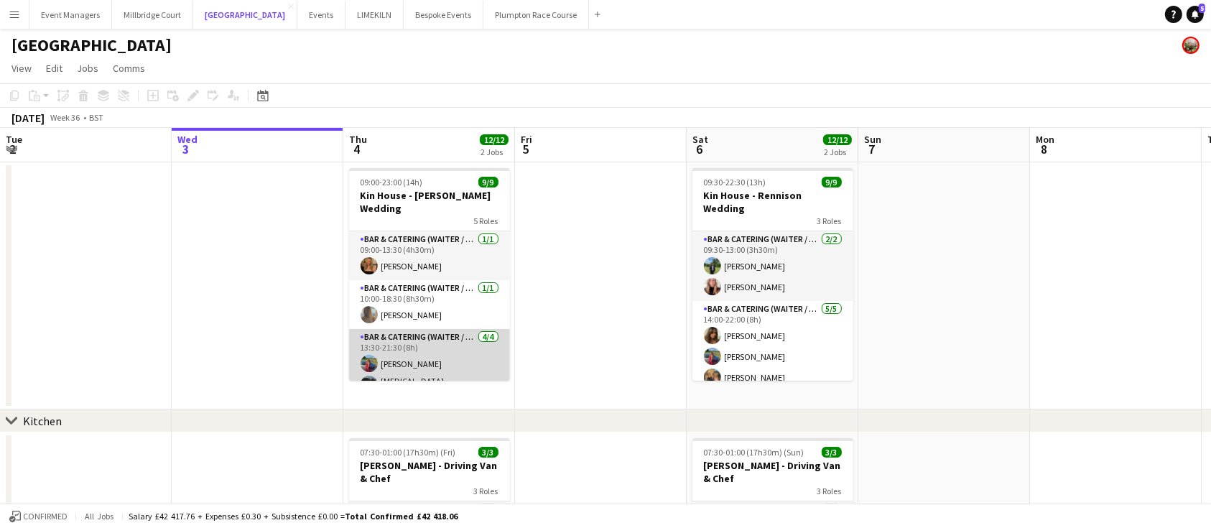
scroll to position [0, 414]
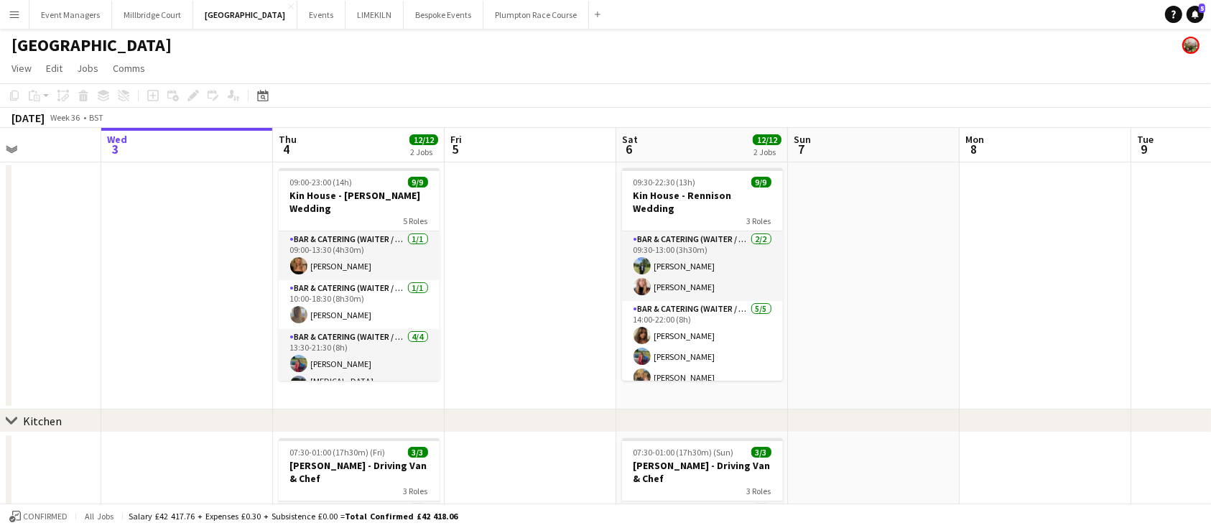
click at [524, 221] on app-date-cell at bounding box center [531, 285] width 172 height 247
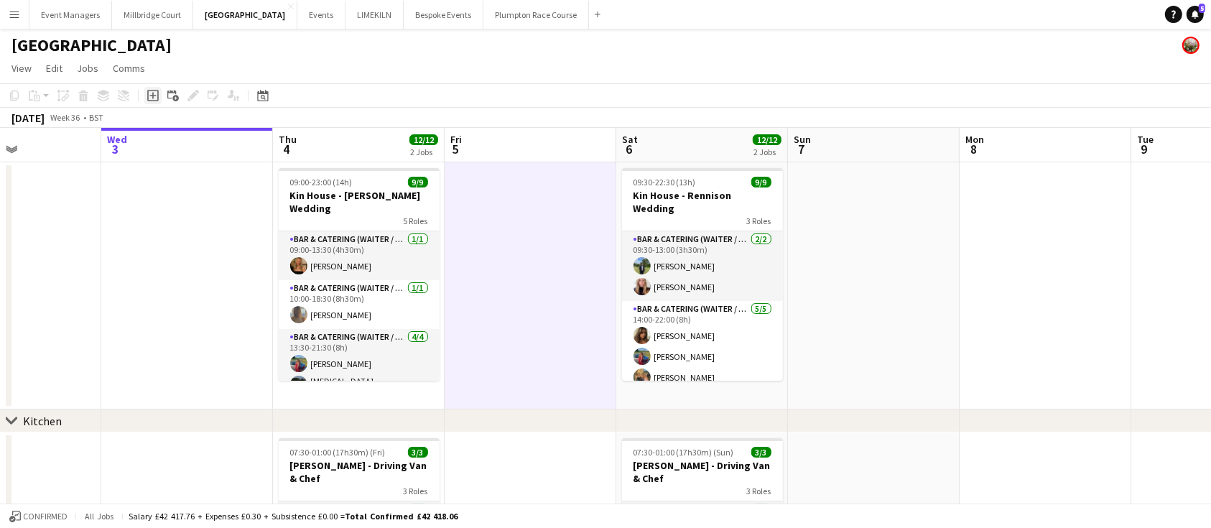
click at [151, 98] on icon "Add job" at bounding box center [152, 95] width 11 height 11
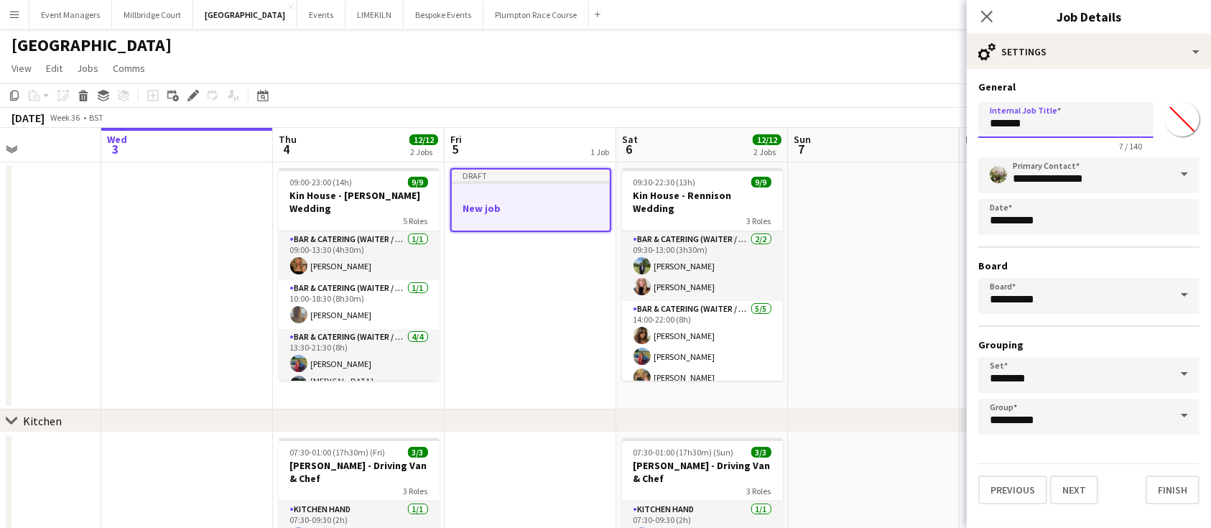
drag, startPoint x: 1053, startPoint y: 117, endPoint x: 859, endPoint y: 142, distance: 195.6
click at [859, 142] on body "Menu Boards Boards Boards All jobs Status Workforce Workforce My Workforce Recr…" at bounding box center [605, 384] width 1211 height 769
type input "**********"
click at [1089, 486] on button "Next" at bounding box center [1074, 490] width 48 height 29
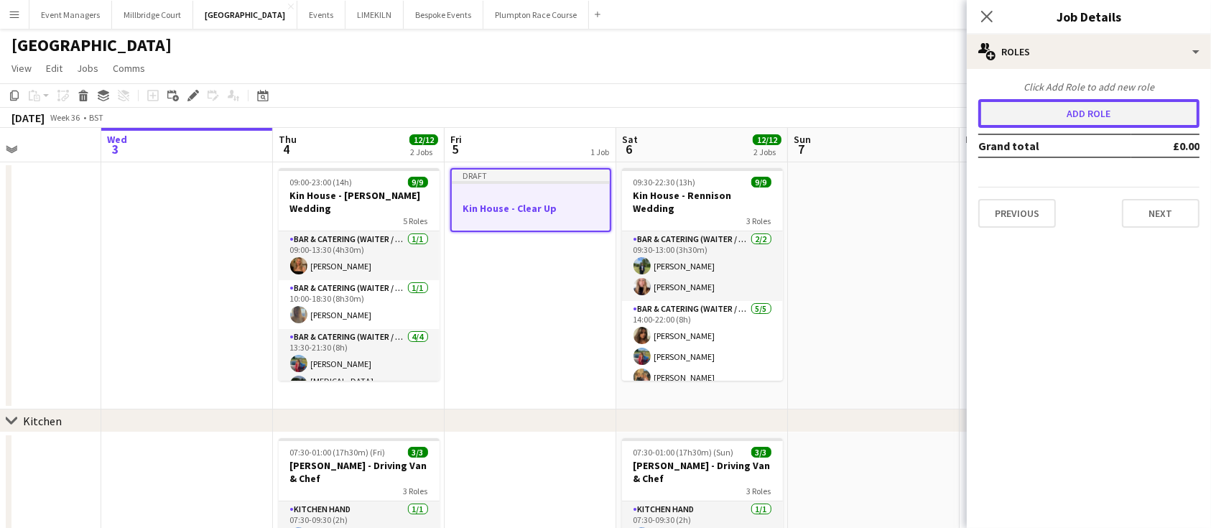
click at [1080, 124] on button "Add role" at bounding box center [1088, 113] width 221 height 29
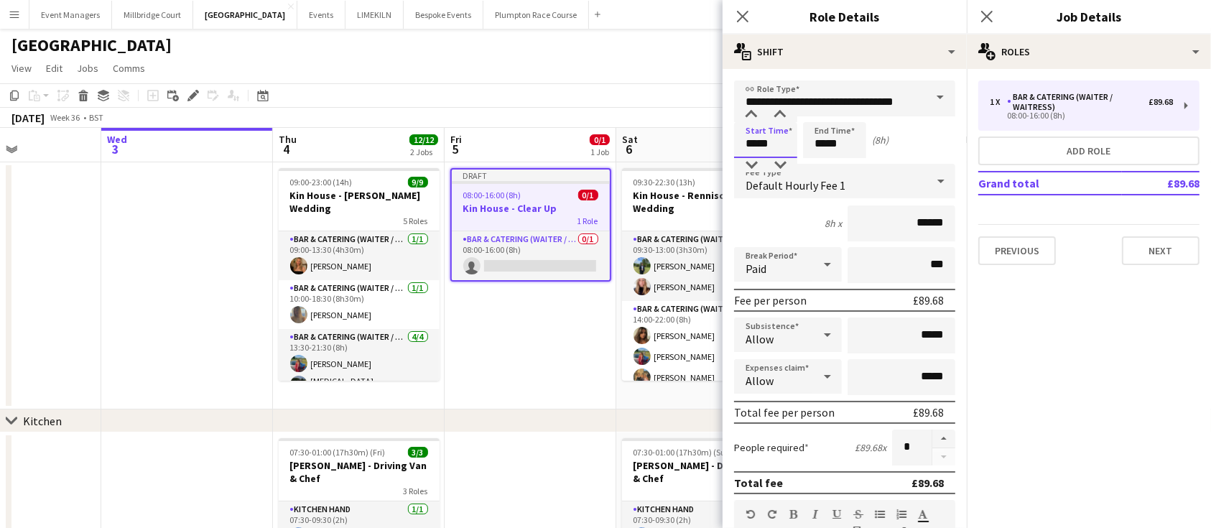
click at [778, 147] on input "*****" at bounding box center [765, 140] width 63 height 36
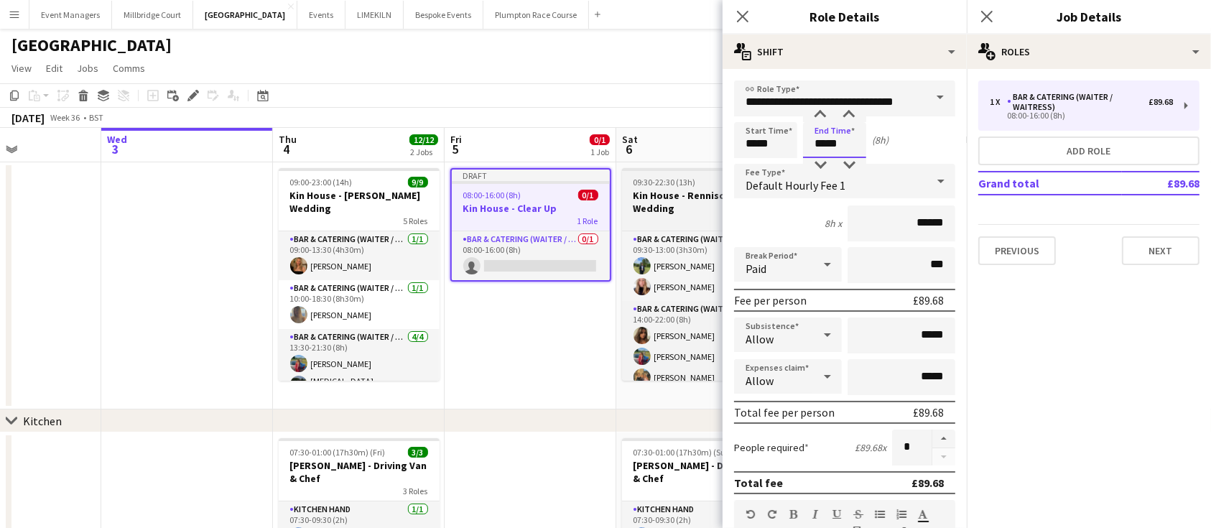
drag, startPoint x: 850, startPoint y: 142, endPoint x: 631, endPoint y: 198, distance: 226.3
click at [631, 198] on body "Menu Boards Boards Boards All jobs Status Workforce Workforce My Workforce Recr…" at bounding box center [605, 384] width 1211 height 769
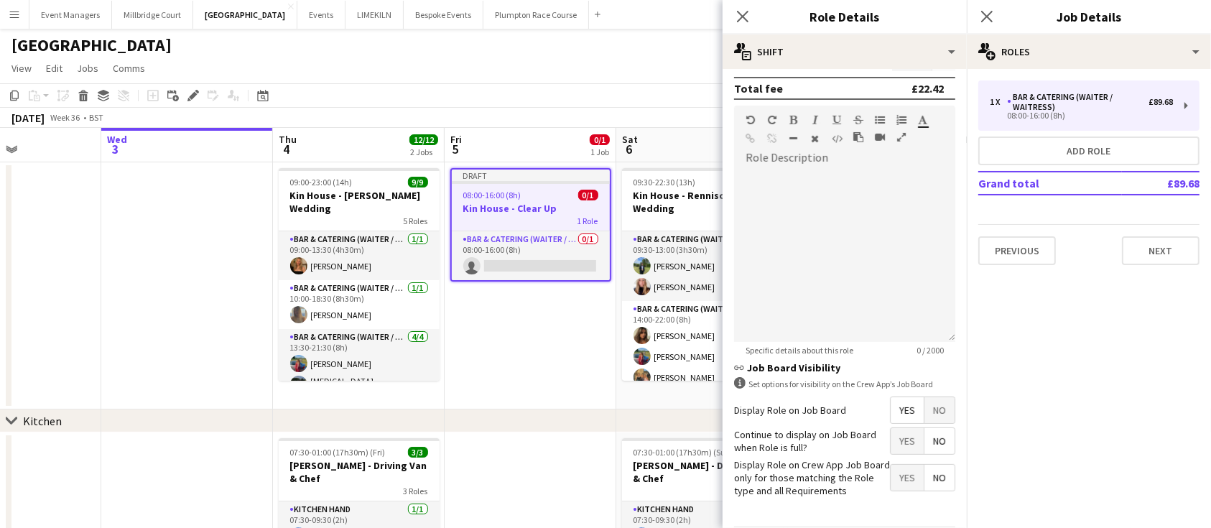
scroll to position [0, 0]
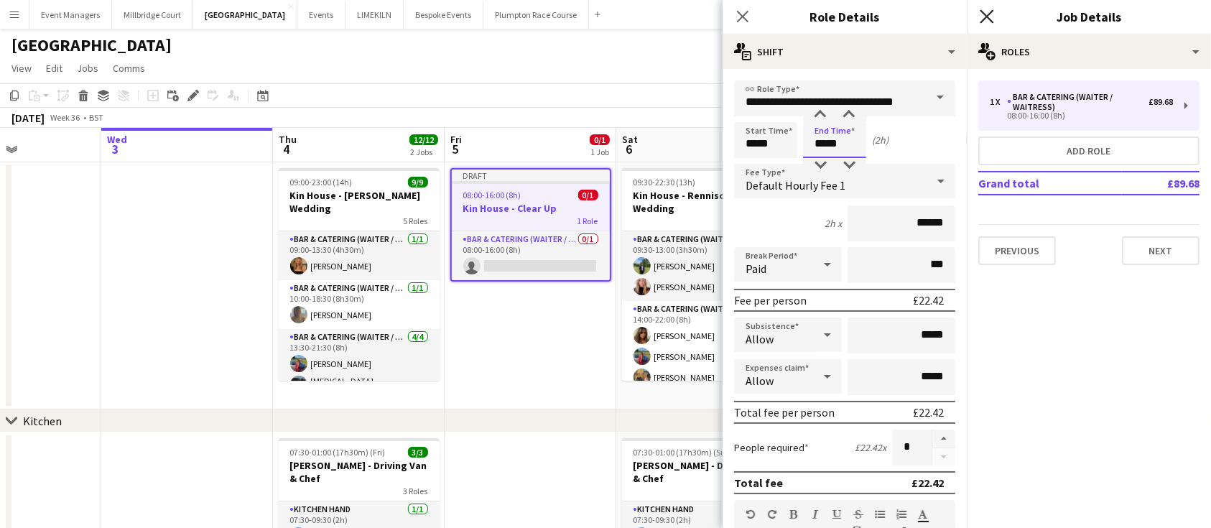
type input "*****"
click at [992, 14] on icon "Close pop-in" at bounding box center [987, 16] width 14 height 14
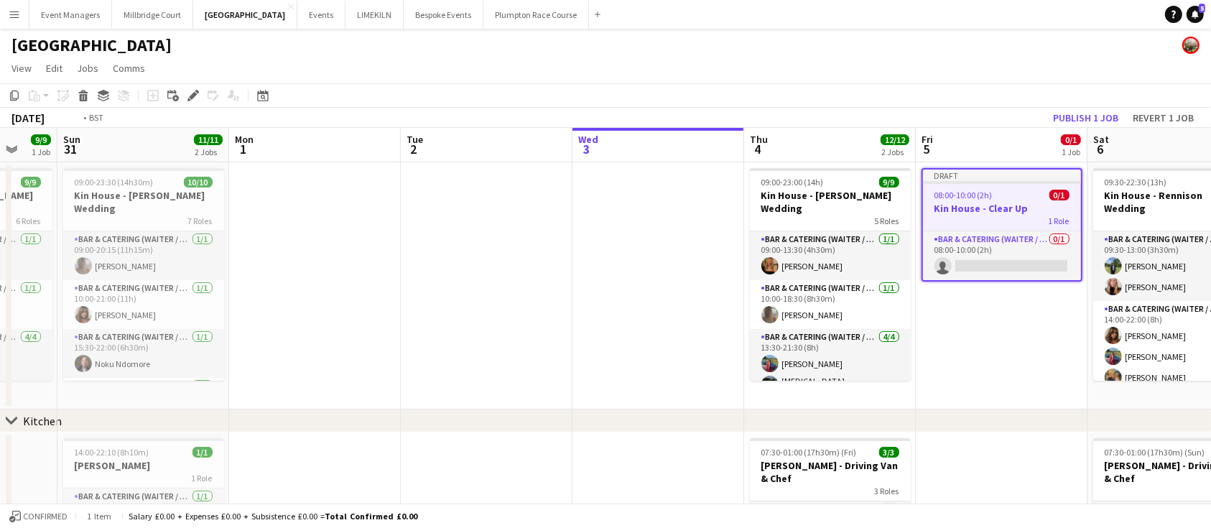
drag, startPoint x: 316, startPoint y: 200, endPoint x: 318, endPoint y: 293, distance: 92.7
click at [318, 293] on app-calendar-viewport "Thu 28 Fri 29 Sat 30 9/9 1 Job Sun 31 11/11 2 Jobs Mon 1 Tue 2 Wed 3 Thu 4 12/1…" at bounding box center [605, 436] width 1211 height 616
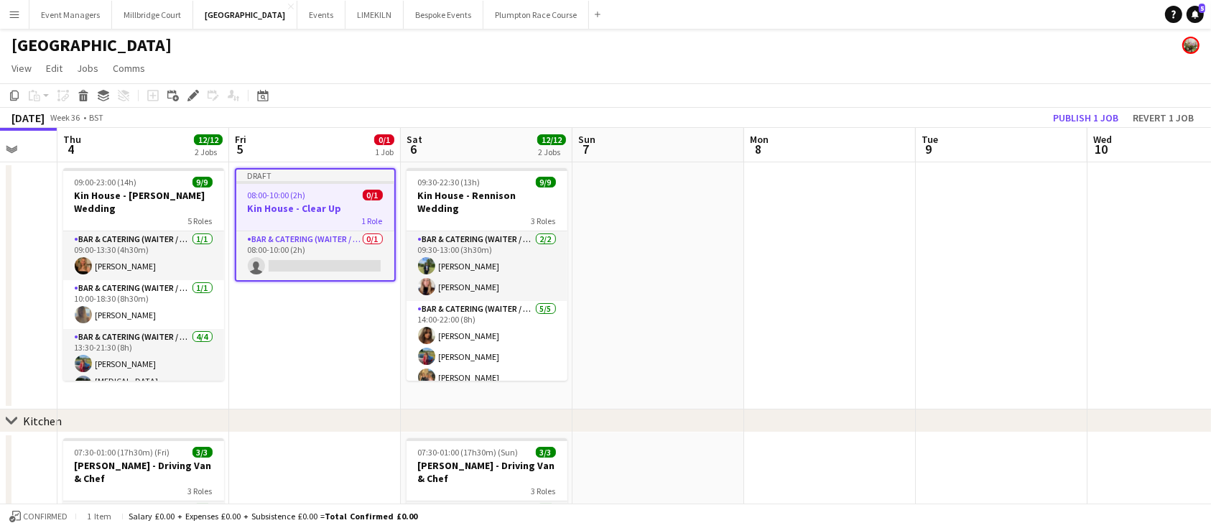
scroll to position [0, 463]
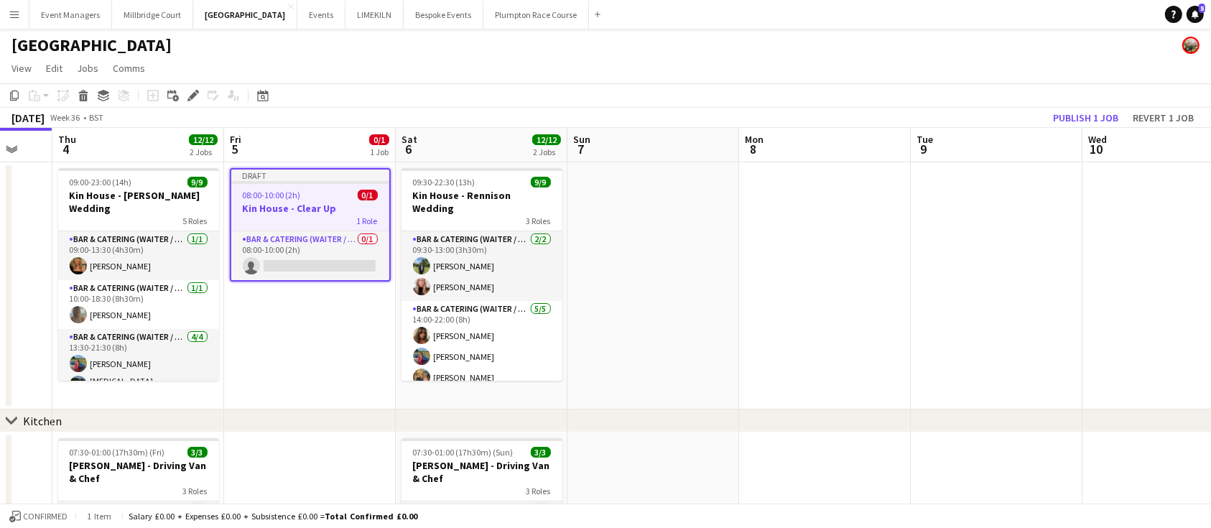
click at [303, 190] on div "08:00-10:00 (2h) 0/1" at bounding box center [310, 195] width 158 height 11
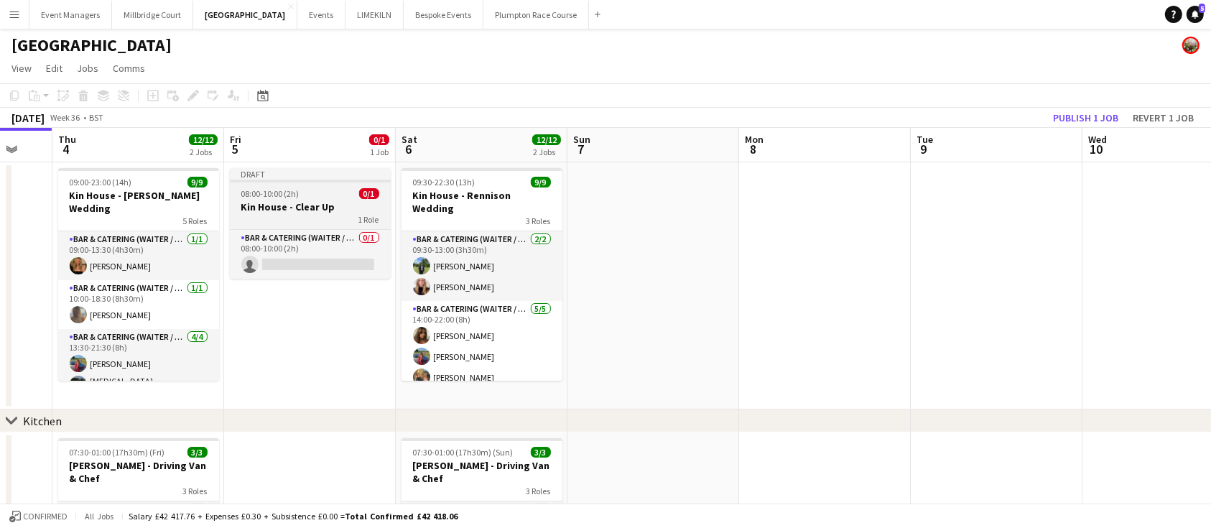
click at [277, 189] on span "08:00-10:00 (2h)" at bounding box center [270, 193] width 58 height 11
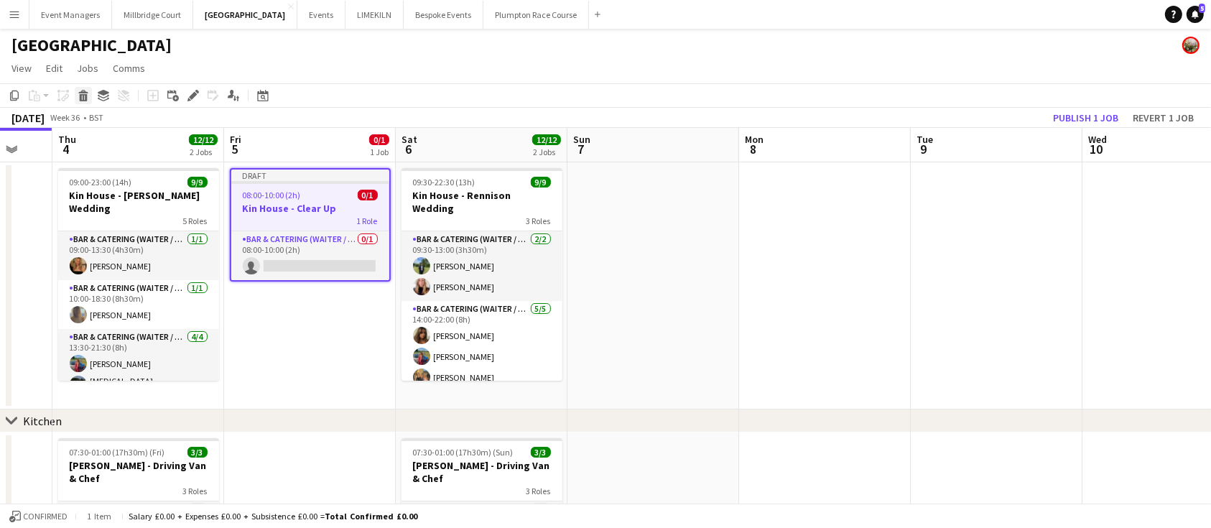
click at [83, 97] on icon at bounding box center [84, 97] width 8 height 7
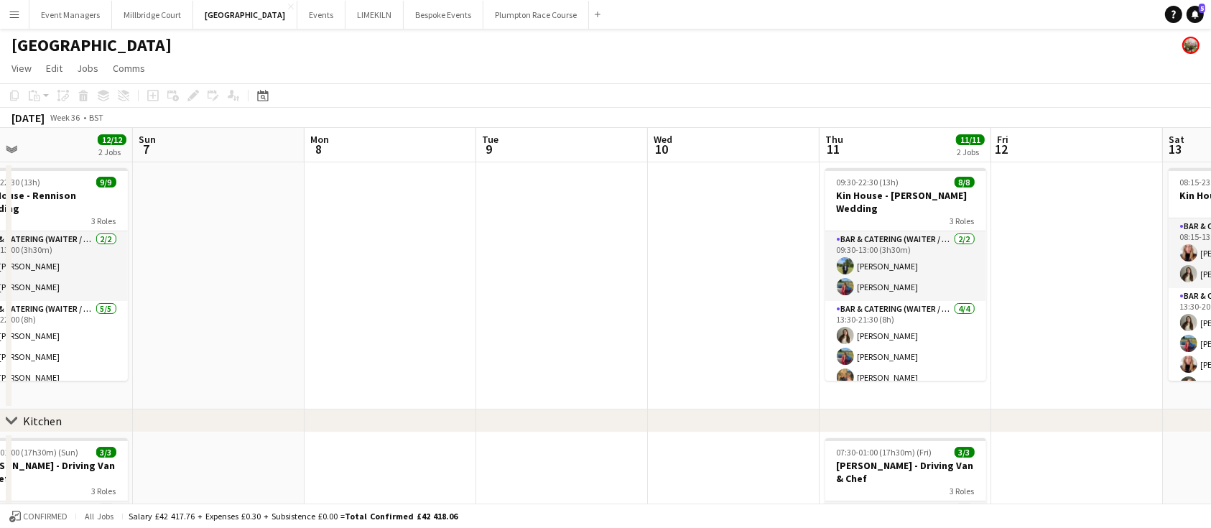
scroll to position [0, 427]
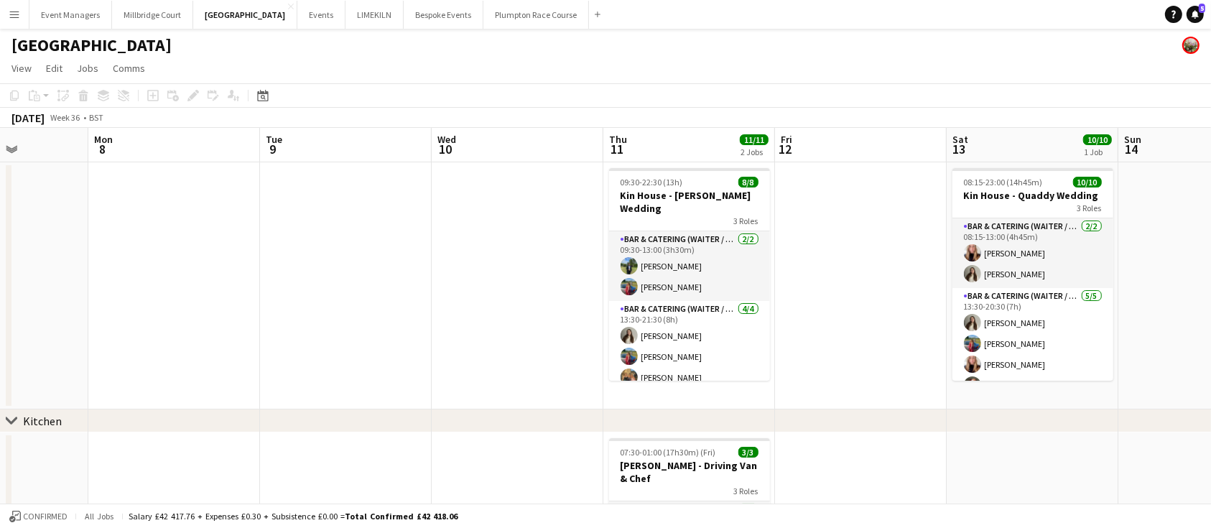
click at [856, 233] on app-date-cell at bounding box center [861, 285] width 172 height 247
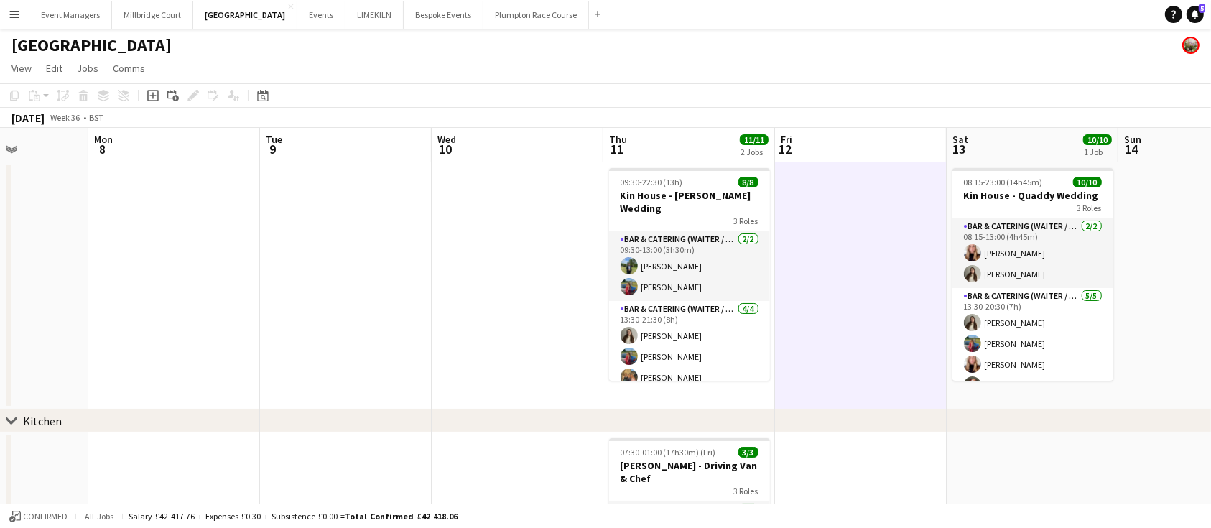
click at [782, 150] on span "12" at bounding box center [786, 149] width 14 height 17
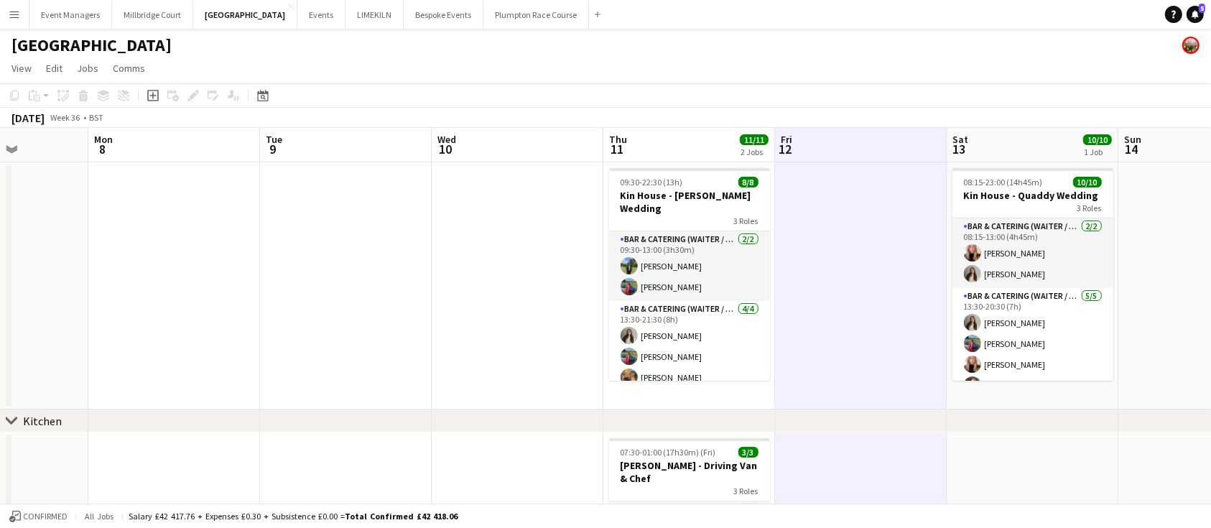
click at [840, 78] on app-page-menu "View Day view expanded Day view collapsed Month view Date picker Jump to [DATE]…" at bounding box center [605, 69] width 1211 height 27
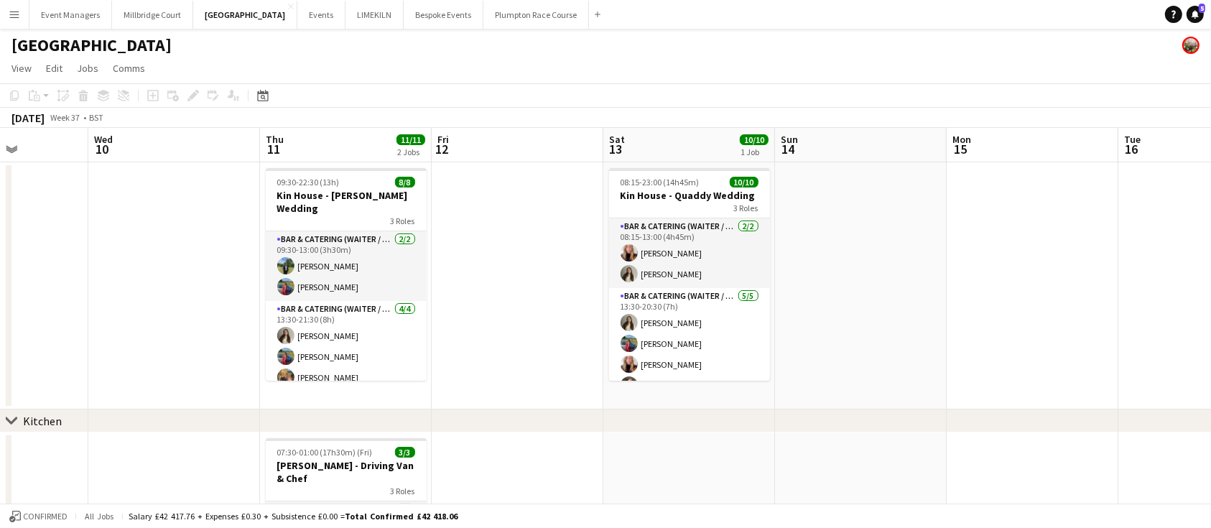
scroll to position [0, 565]
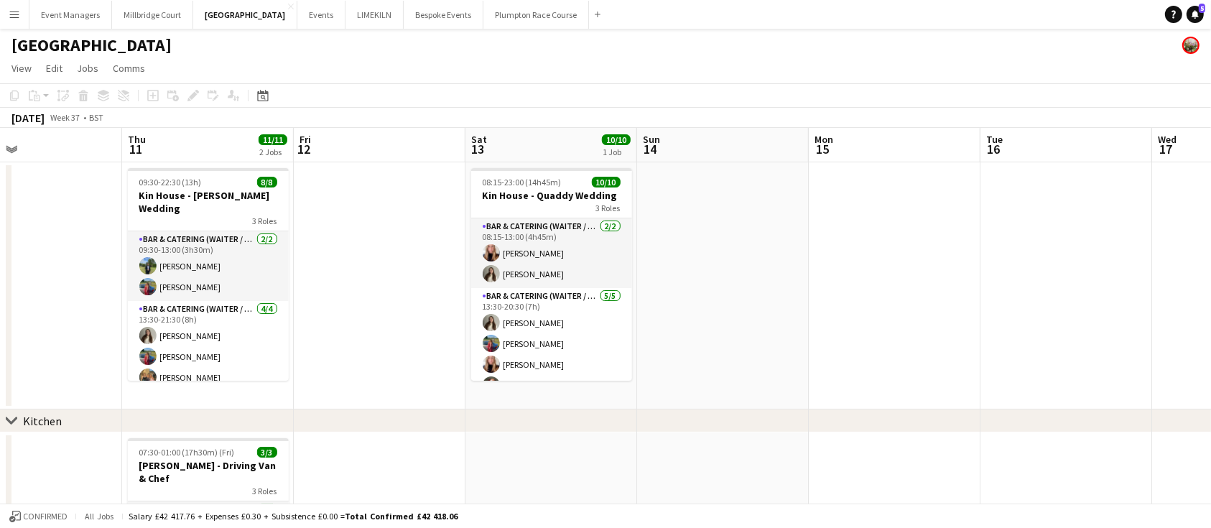
click at [713, 280] on app-date-cell at bounding box center [723, 285] width 172 height 247
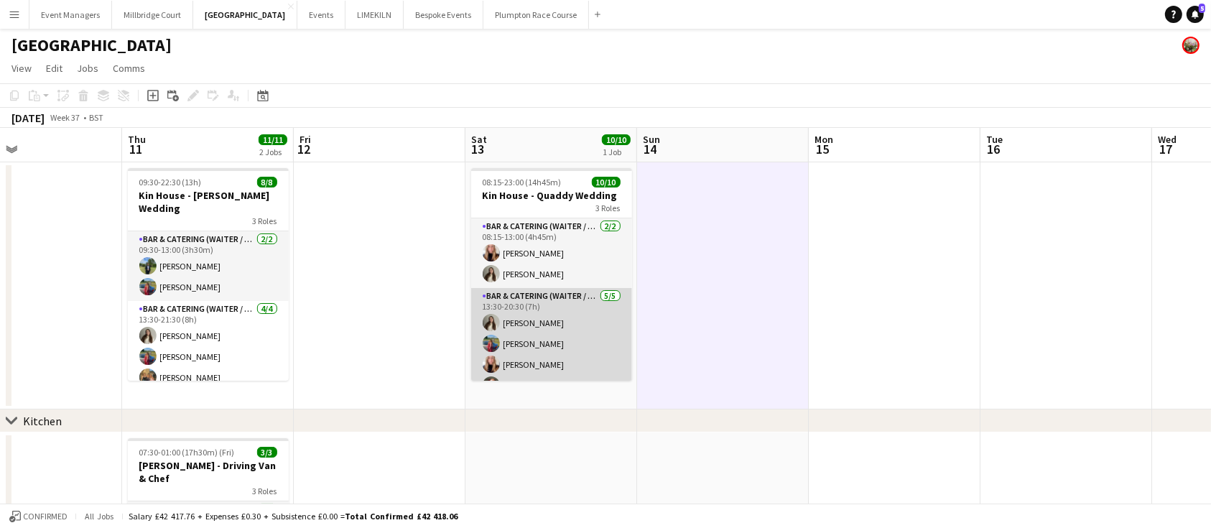
scroll to position [130, 0]
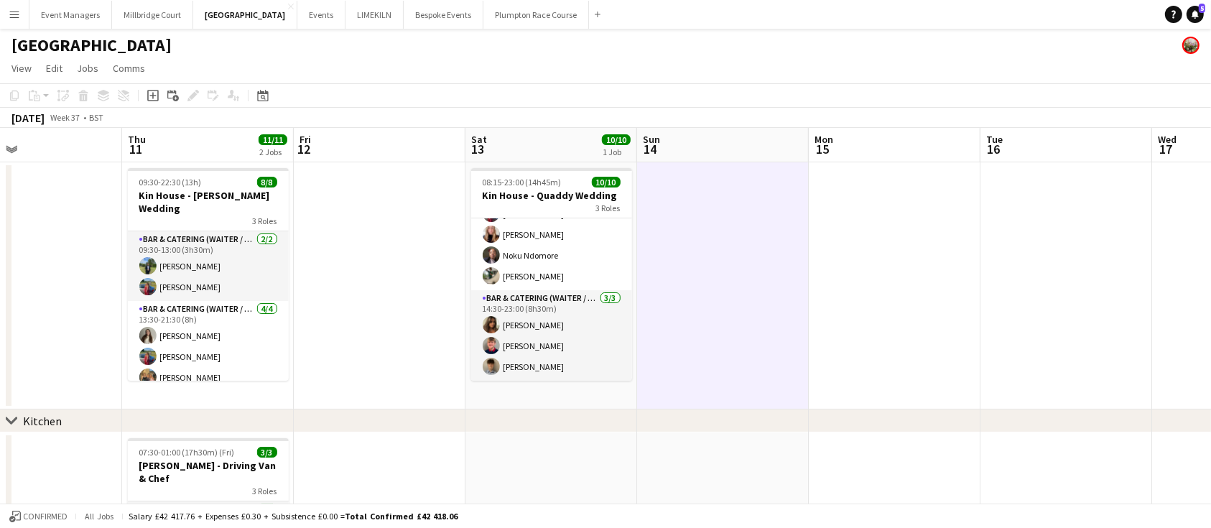
click at [637, 301] on app-date-cell at bounding box center [723, 285] width 172 height 247
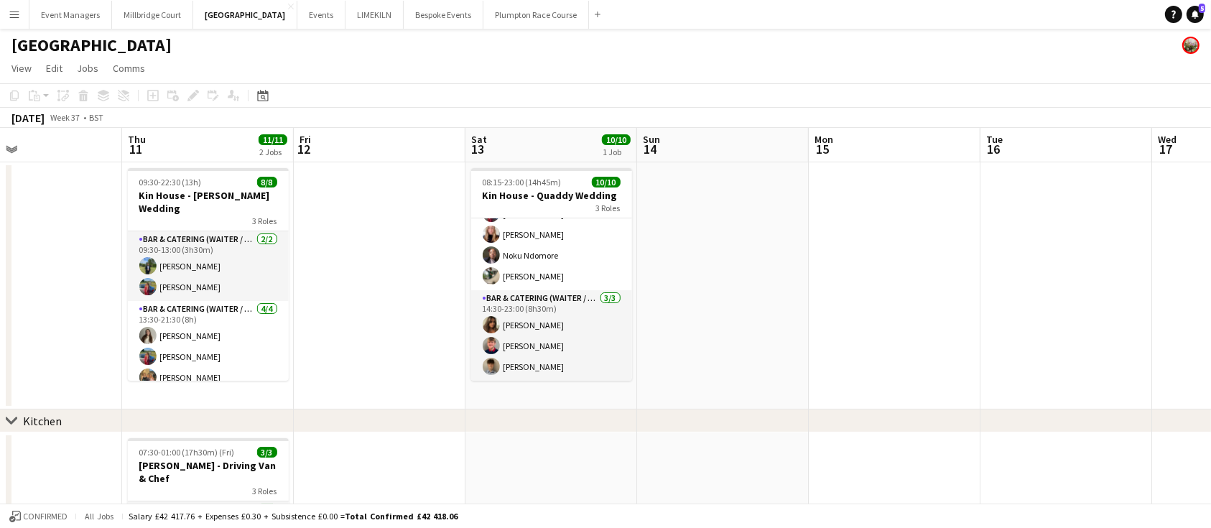
click at [712, 247] on app-date-cell at bounding box center [723, 285] width 172 height 247
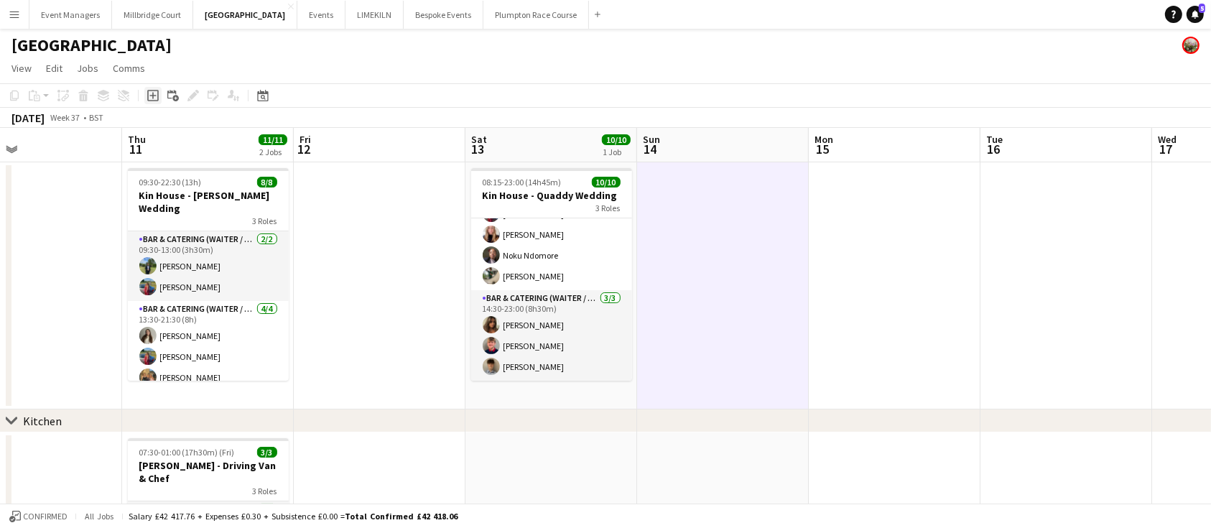
click at [151, 96] on icon at bounding box center [152, 96] width 6 height 6
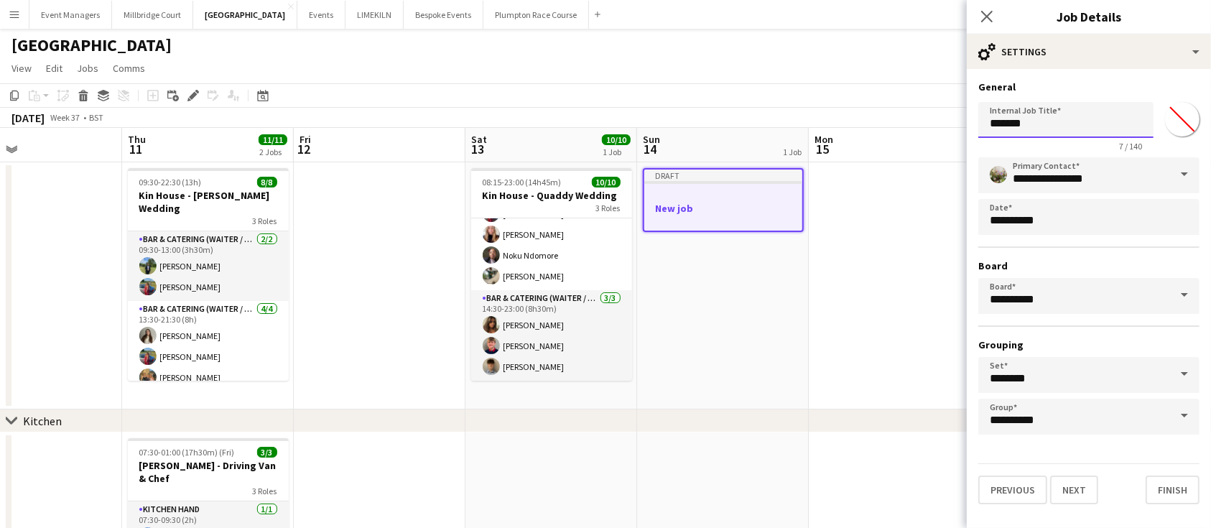
drag, startPoint x: 1074, startPoint y: 118, endPoint x: 644, endPoint y: 182, distance: 435.0
click at [644, 182] on body "Menu Boards Boards Boards All jobs Status Workforce Workforce My Workforce Recr…" at bounding box center [605, 384] width 1211 height 769
type input "**********"
click at [1067, 486] on button "Next" at bounding box center [1074, 490] width 48 height 29
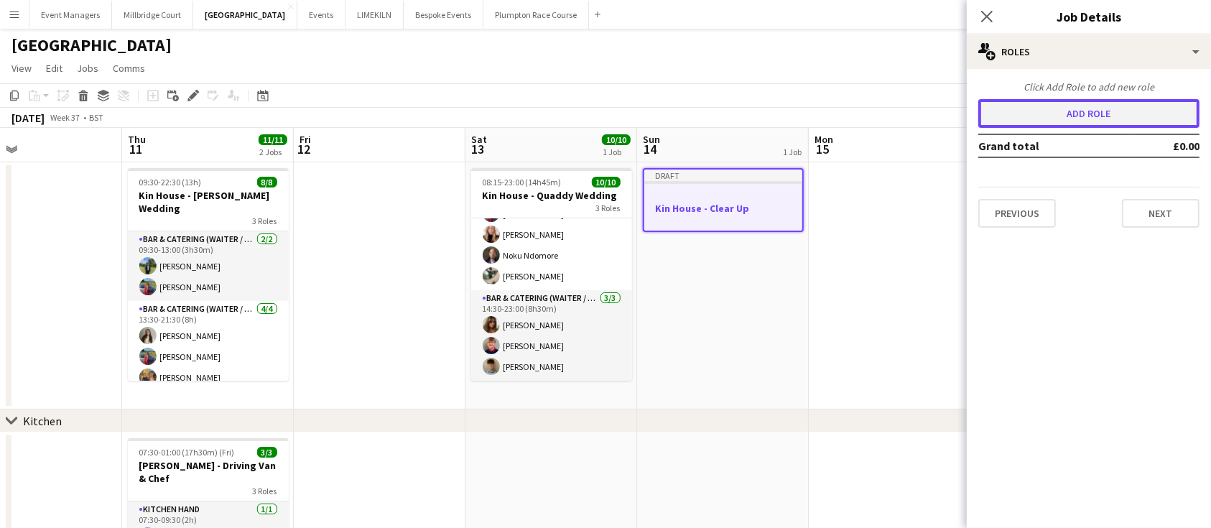
click at [1057, 119] on button "Add role" at bounding box center [1088, 113] width 221 height 29
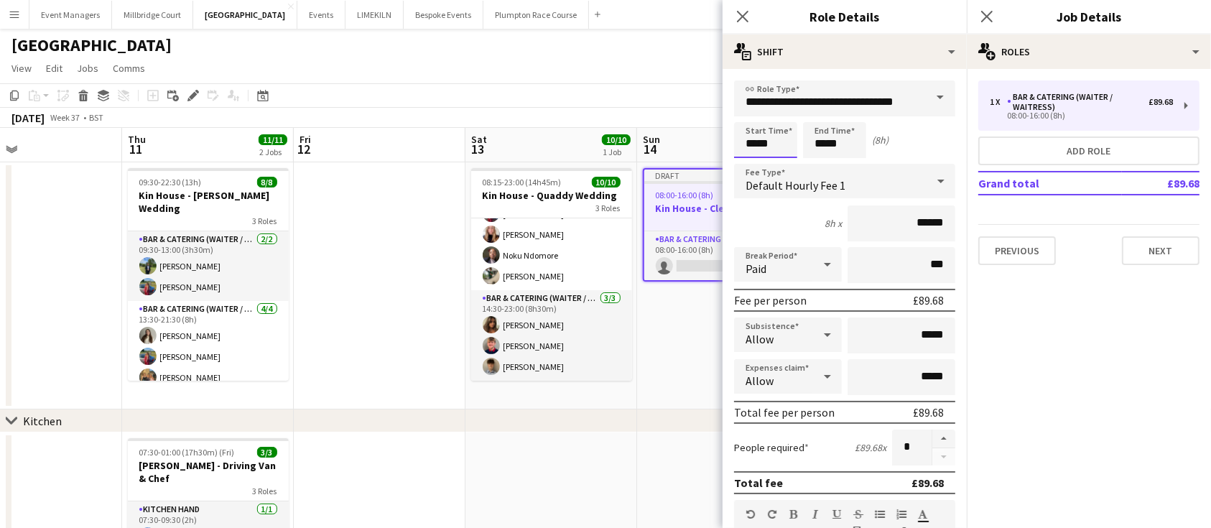
click at [786, 142] on input "*****" at bounding box center [765, 140] width 63 height 36
drag, startPoint x: 862, startPoint y: 141, endPoint x: 718, endPoint y: 139, distance: 144.4
click at [718, 139] on body "Menu Boards Boards Boards All jobs Status Workforce Workforce My Workforce Recr…" at bounding box center [605, 384] width 1211 height 769
type input "*****"
click at [930, 221] on input "******" at bounding box center [902, 223] width 108 height 36
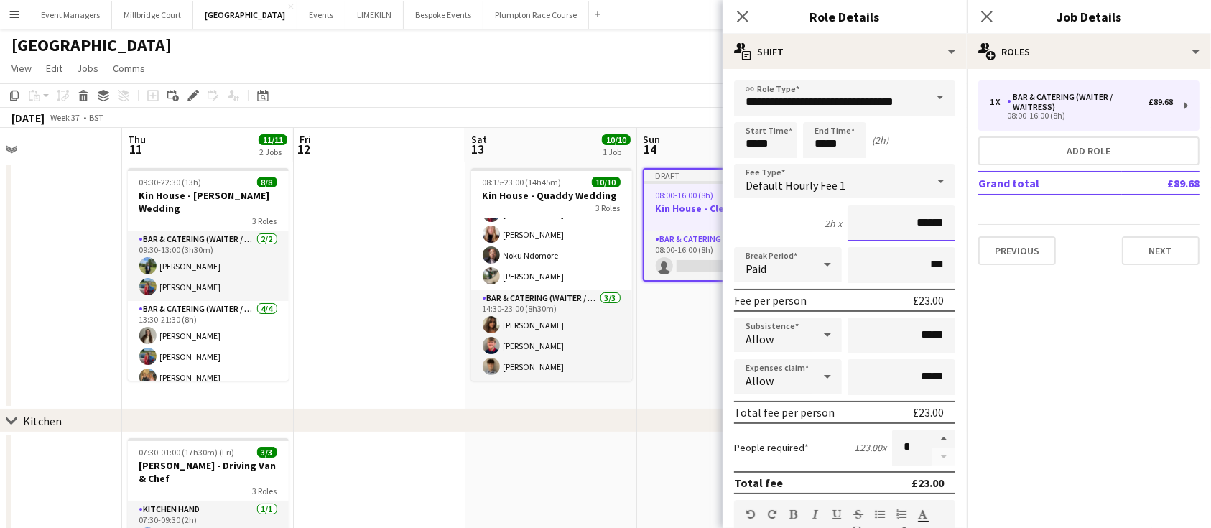
type input "******"
click at [808, 233] on div "2h x ******" at bounding box center [844, 223] width 221 height 36
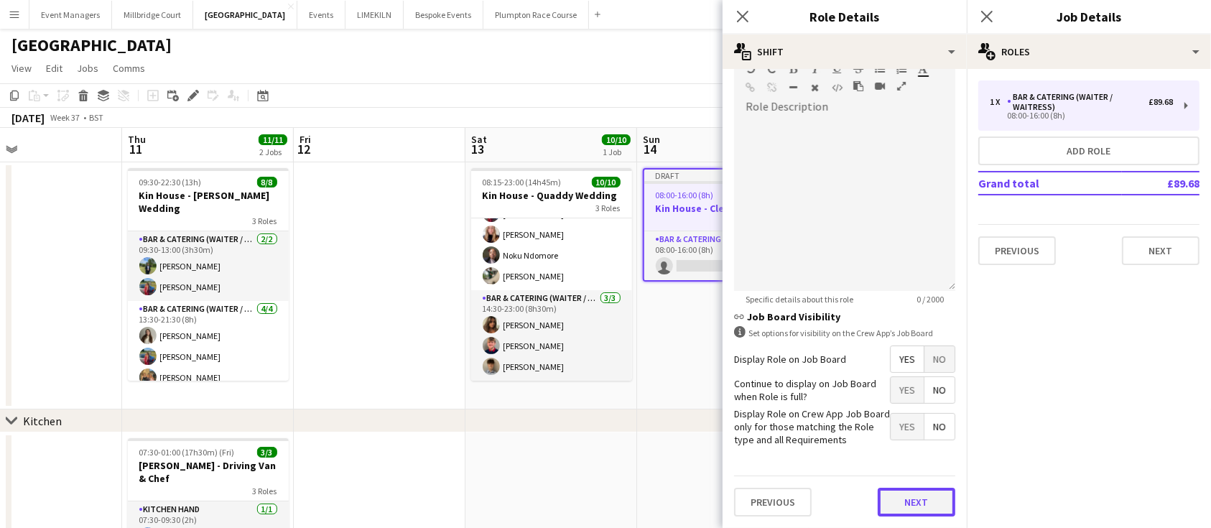
click at [899, 504] on button "Next" at bounding box center [917, 502] width 78 height 29
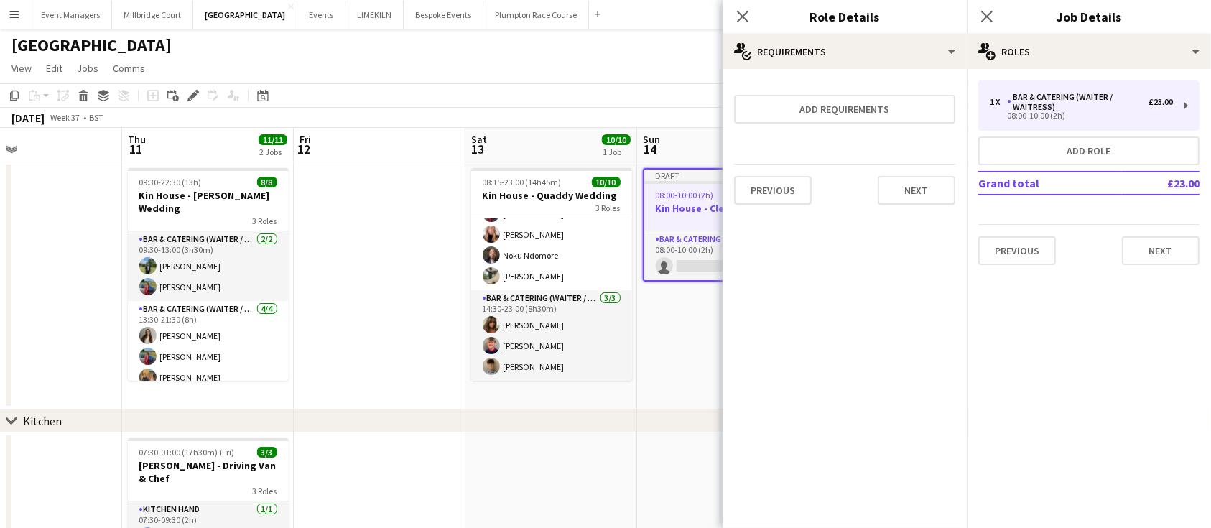
scroll to position [0, 0]
click at [991, 11] on icon "Close pop-in" at bounding box center [987, 16] width 14 height 14
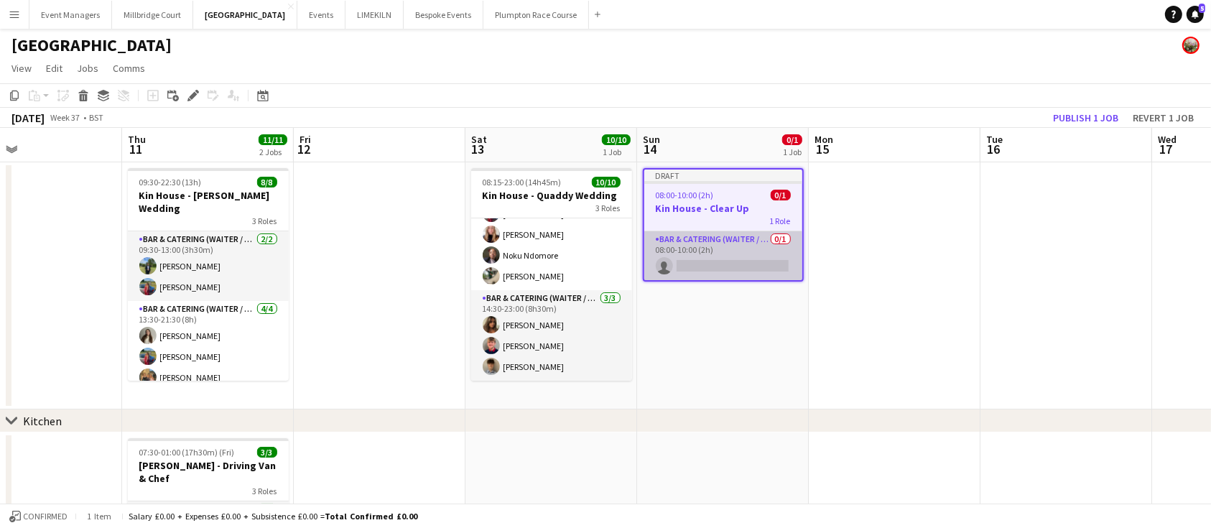
click at [718, 254] on app-card-role "Bar & Catering (Waiter / waitress) 0/1 08:00-10:00 (2h) single-neutral-actions" at bounding box center [723, 255] width 158 height 49
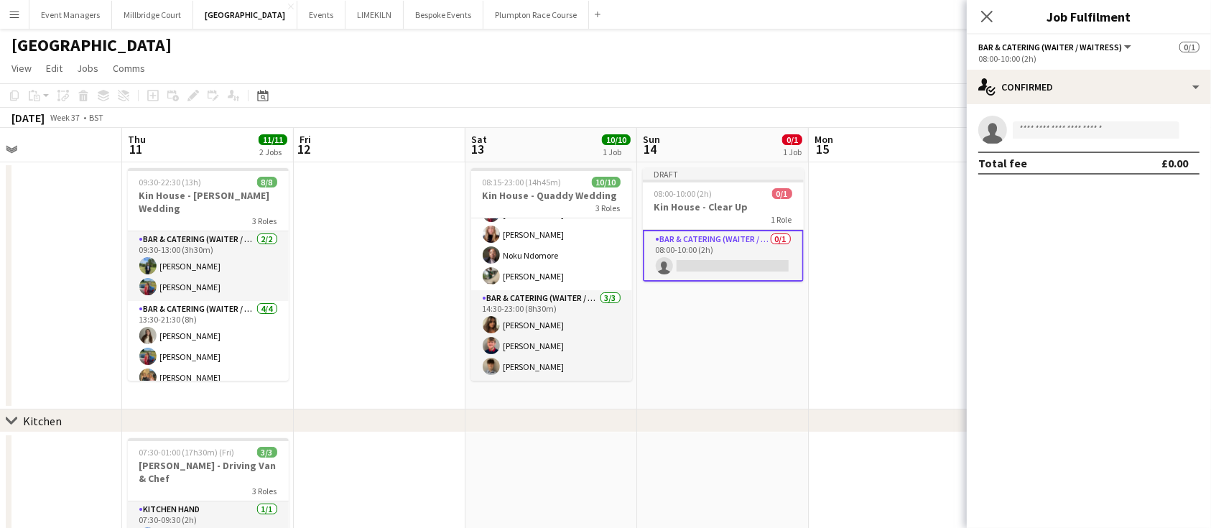
click at [1060, 114] on div "single-neutral-actions Total fee £0.00" at bounding box center [1089, 145] width 244 height 82
click at [1086, 135] on input at bounding box center [1096, 129] width 167 height 17
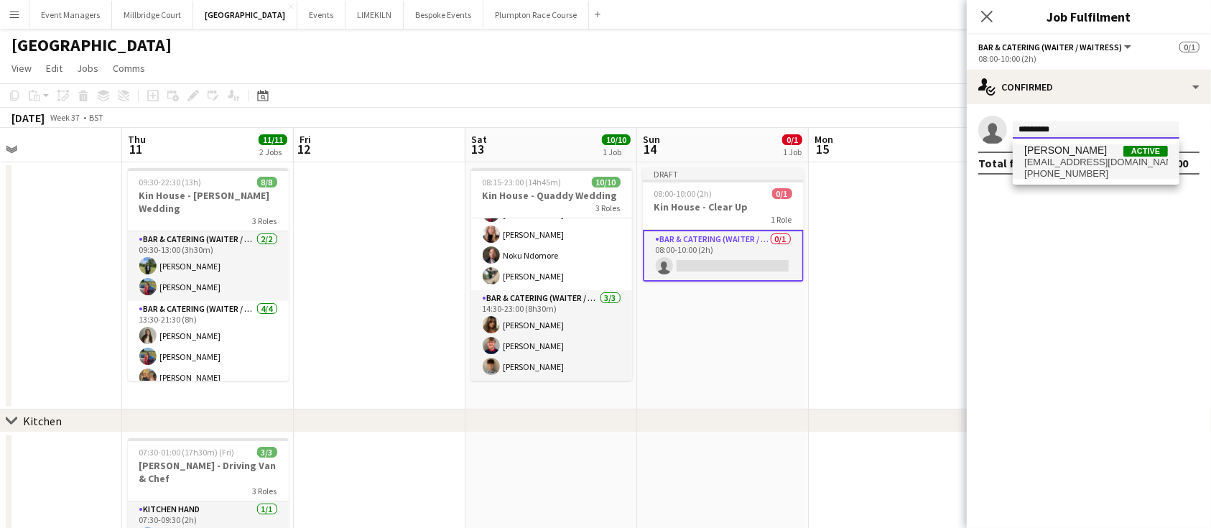
type input "*********"
click at [1079, 170] on span "[PHONE_NUMBER]" at bounding box center [1096, 173] width 144 height 11
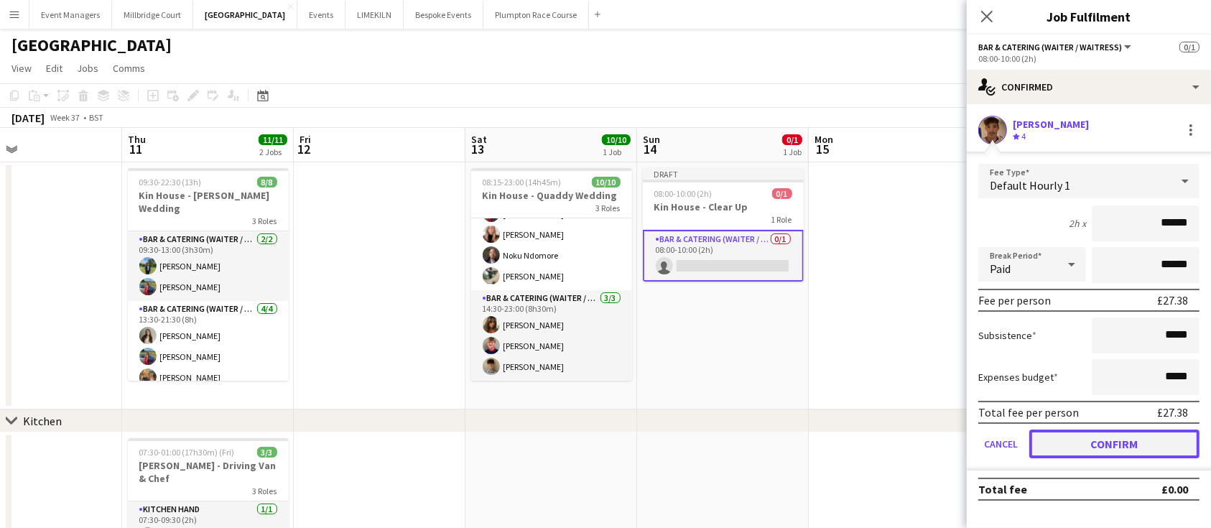
click at [1125, 448] on button "Confirm" at bounding box center [1114, 444] width 170 height 29
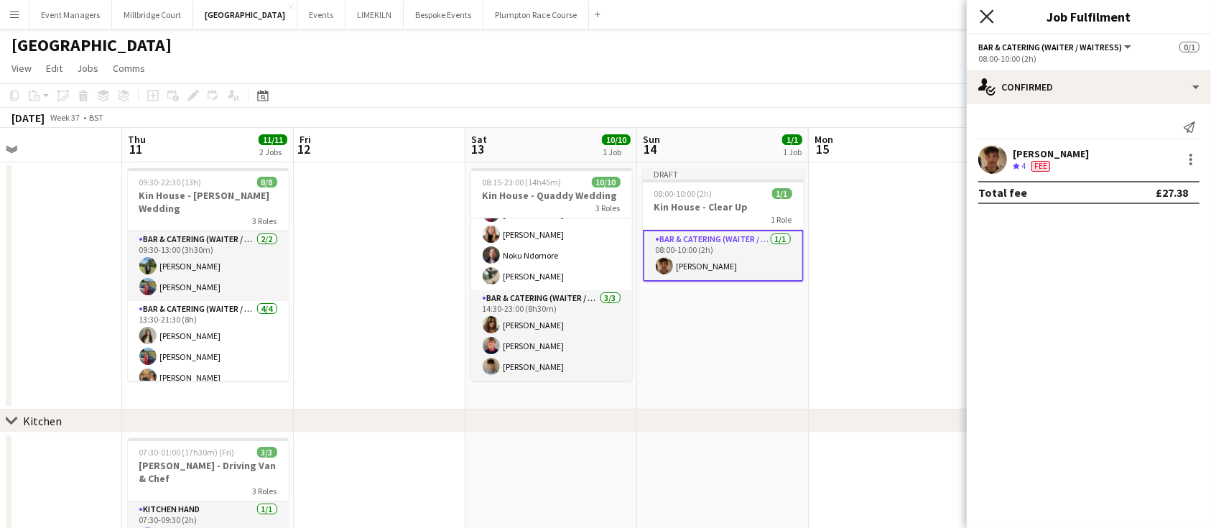
click at [992, 19] on icon "Close pop-in" at bounding box center [987, 16] width 14 height 14
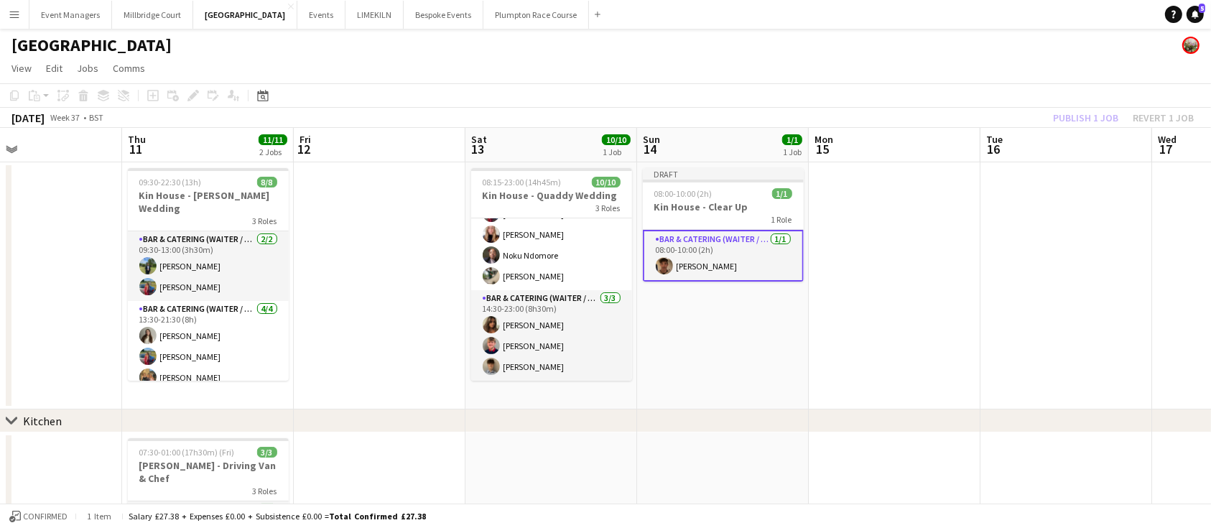
click at [1093, 116] on div "Publish 1 job Revert 1 job" at bounding box center [1123, 117] width 175 height 19
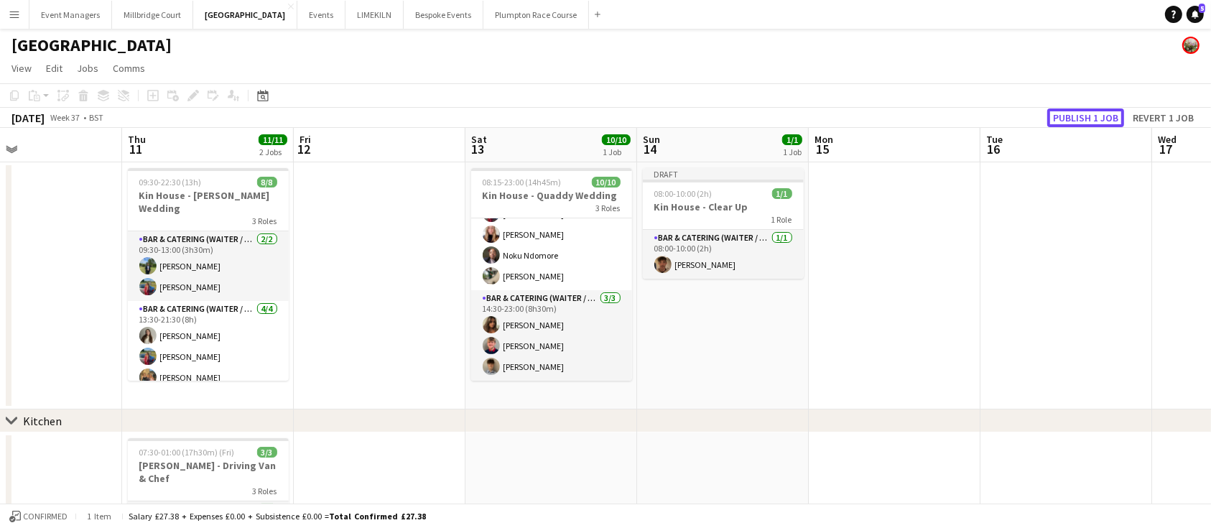
click at [1093, 116] on button "Publish 1 job" at bounding box center [1085, 117] width 77 height 19
